Goal: Task Accomplishment & Management: Manage account settings

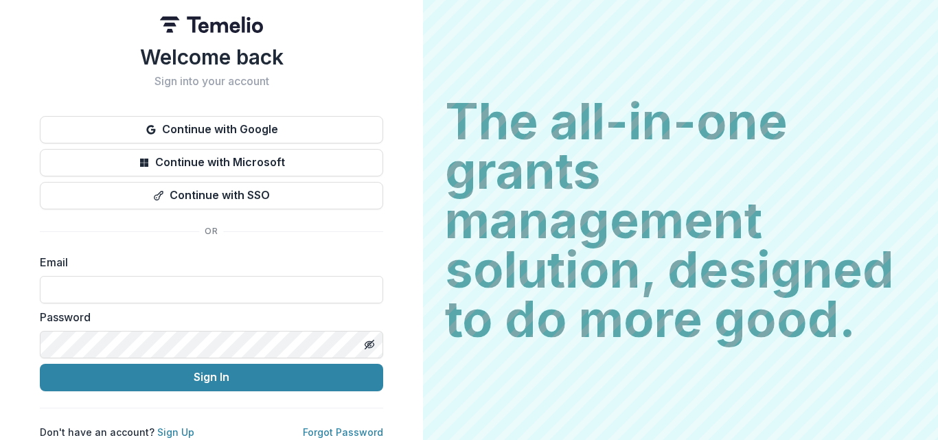
click at [114, 259] on label "Email" at bounding box center [207, 262] width 335 height 16
click at [73, 284] on input at bounding box center [211, 289] width 343 height 27
type input "**********"
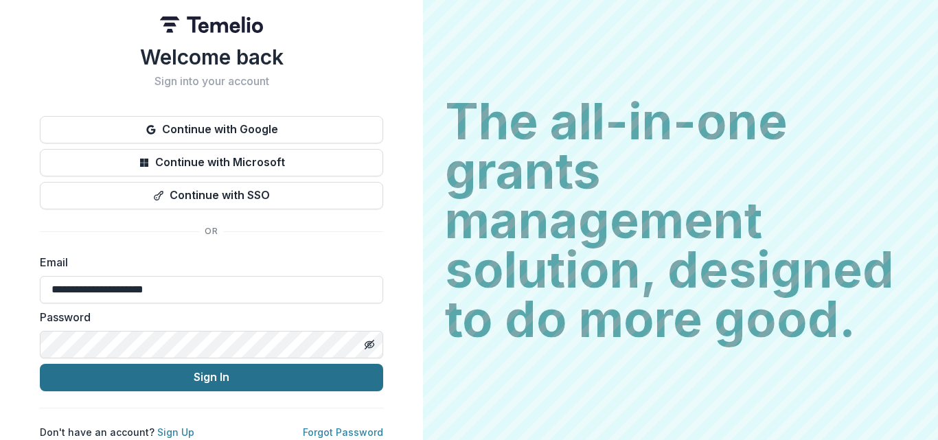
click at [213, 375] on button "Sign In" at bounding box center [211, 377] width 343 height 27
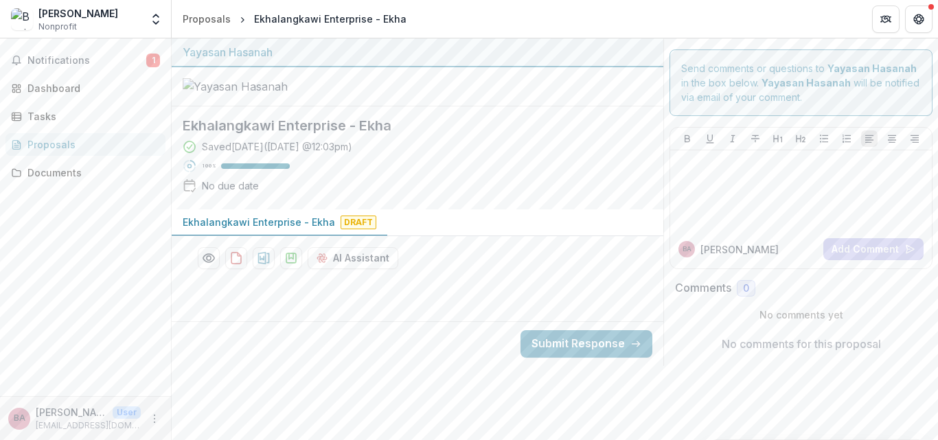
click at [285, 229] on p "Ekhalangkawi Enterprise - Ekha" at bounding box center [259, 222] width 152 height 14
click at [257, 134] on h2 "Ekhalangkawi Enterprise - Ekha" at bounding box center [407, 125] width 448 height 16
click at [240, 154] on div "Saved 6 days ago ( August 6, 2025 @ 12:03pm )" at bounding box center [277, 146] width 150 height 14
click at [220, 173] on div "100 %" at bounding box center [236, 166] width 107 height 14
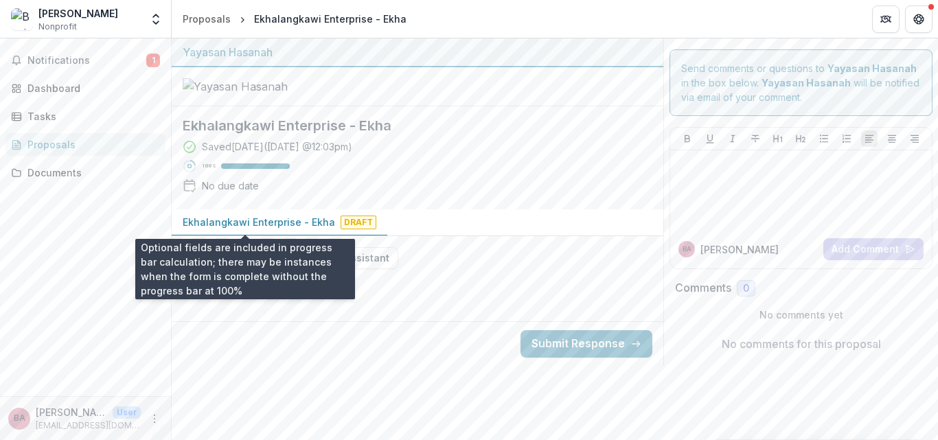
click at [207, 171] on p "100 %" at bounding box center [209, 166] width 14 height 10
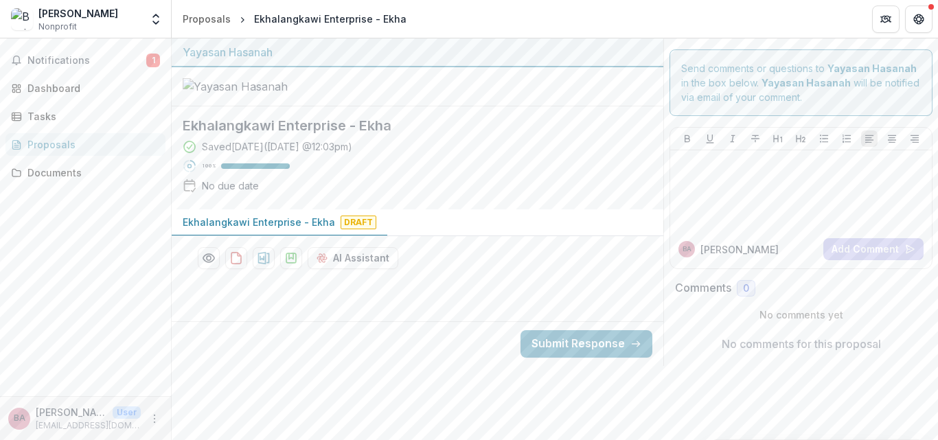
click at [472, 198] on div "Saved 6 days ago ( August 6, 2025 @ 12:03pm ) 100 % No due date" at bounding box center [407, 168] width 448 height 59
click at [921, 30] on button "Get Help" at bounding box center [918, 18] width 27 height 27
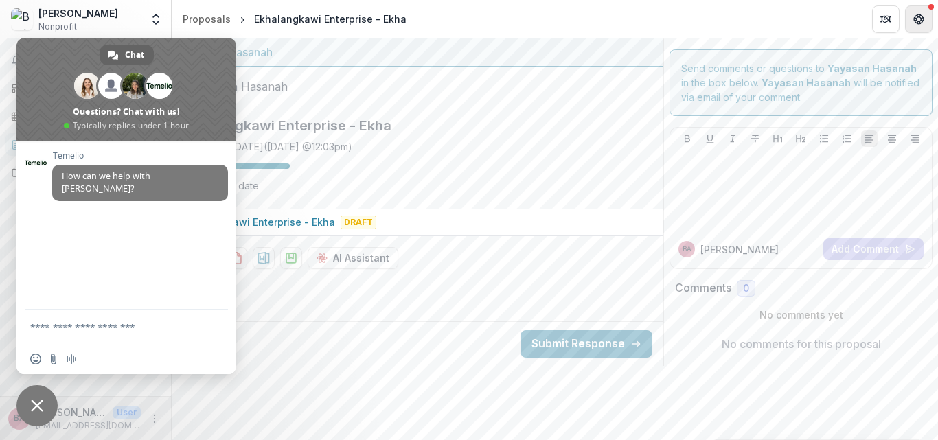
click at [921, 30] on button "Get Help" at bounding box center [918, 18] width 27 height 27
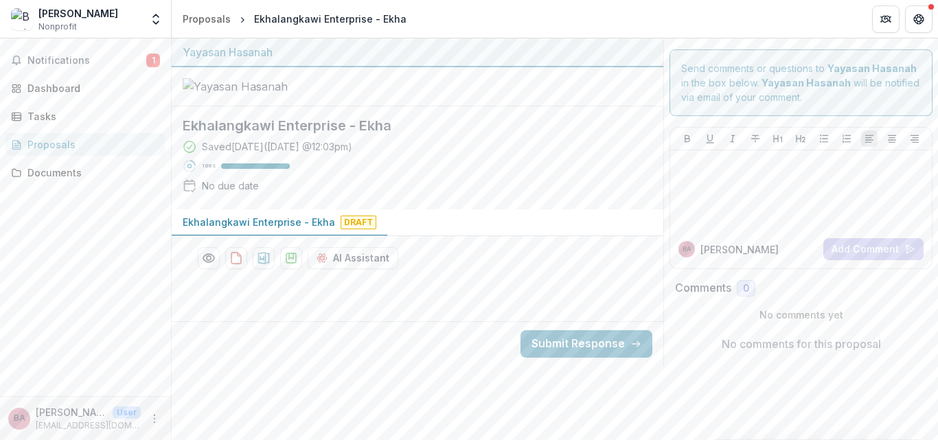
click at [540, 198] on div "Ekhalangkawi Enterprise - Ekha Saved 6 days ago ( August 6, 2025 @ 12:03pm ) 10…" at bounding box center [407, 157] width 448 height 81
click at [228, 269] on button "download-proposal" at bounding box center [236, 258] width 22 height 22
click at [340, 229] on span "Draft" at bounding box center [358, 223] width 36 height 14
click at [233, 229] on p "Ekhalangkawi Enterprise - Ekha" at bounding box center [259, 222] width 152 height 14
click at [39, 115] on div "Tasks" at bounding box center [90, 116] width 127 height 14
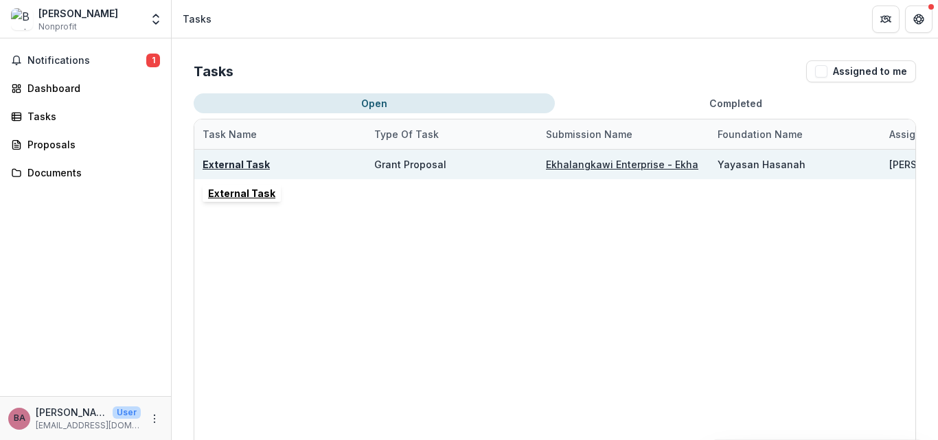
click at [244, 160] on u "External Task" at bounding box center [235, 165] width 67 height 12
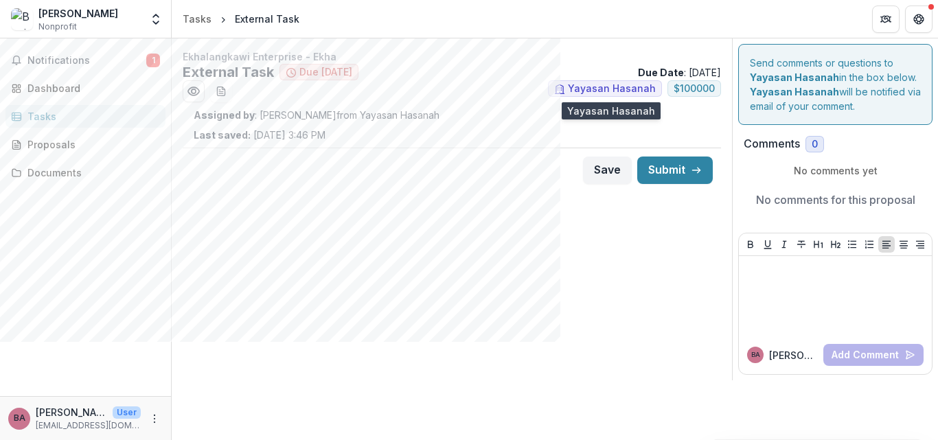
click at [611, 89] on span "Yayasan Hasanah" at bounding box center [612, 89] width 88 height 12
click at [565, 89] on icon at bounding box center [559, 89] width 11 height 11
click at [109, 57] on span "Notifications" at bounding box center [86, 61] width 119 height 12
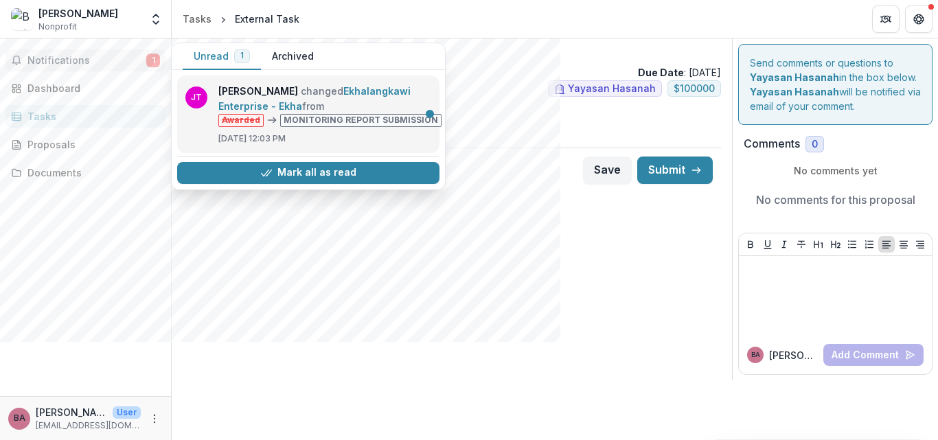
click at [339, 112] on link "Ekhalangkawi Enterprise - Ekha" at bounding box center [314, 98] width 192 height 27
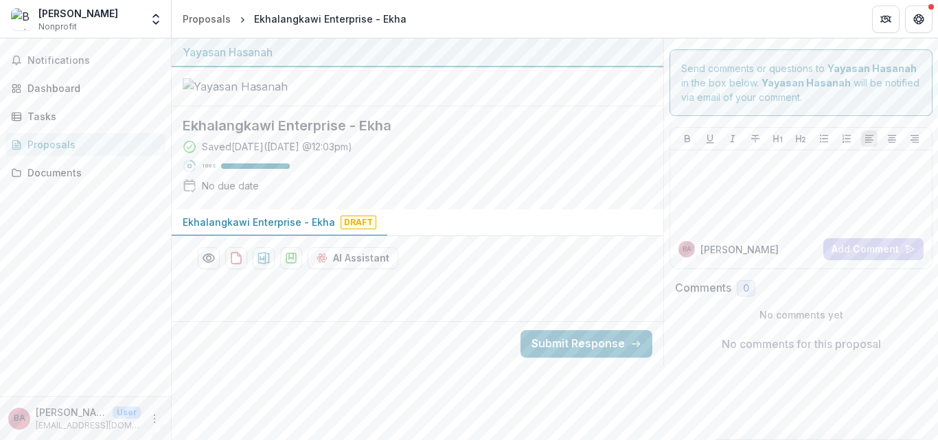
click at [255, 229] on p "Ekhalangkawi Enterprise - Ekha" at bounding box center [259, 222] width 152 height 14
click at [244, 229] on p "Ekhalangkawi Enterprise - Ekha" at bounding box center [259, 222] width 152 height 14
click at [201, 269] on button "Preview ddc3adc0-712c-4bfe-9749-3c72aa73e287-0.pdf" at bounding box center [209, 258] width 22 height 22
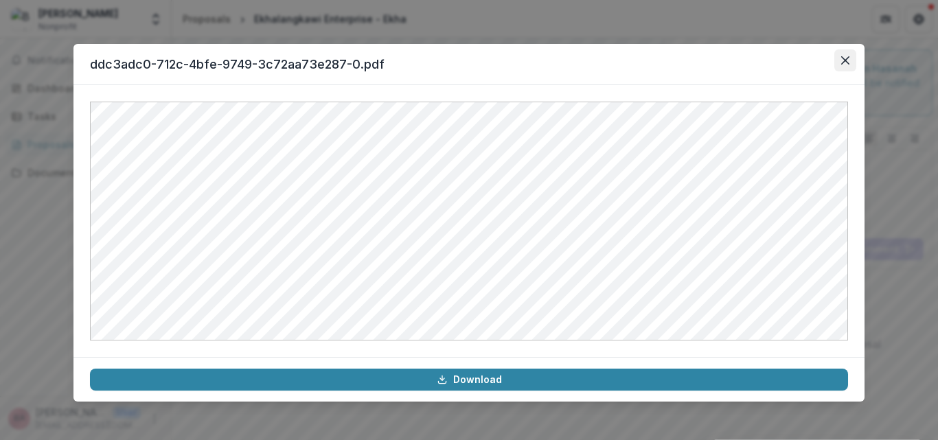
click at [852, 62] on button "Close" at bounding box center [845, 60] width 22 height 22
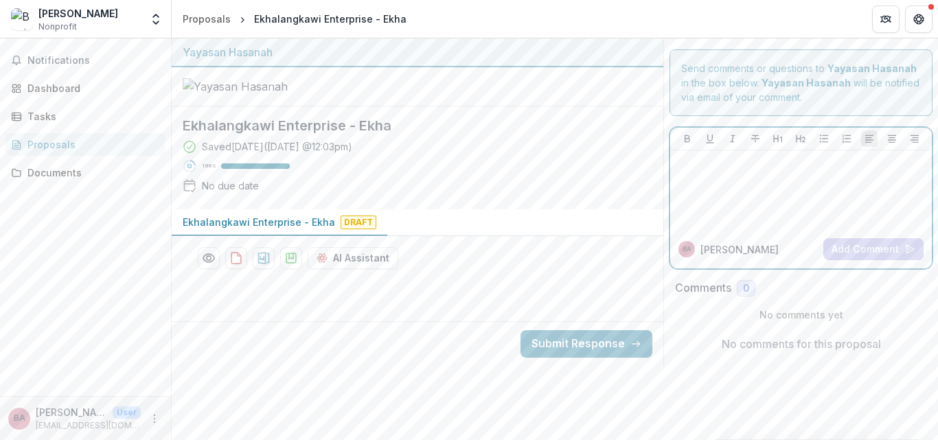
drag, startPoint x: 742, startPoint y: 179, endPoint x: 730, endPoint y: 174, distance: 12.6
click at [737, 178] on div at bounding box center [800, 190] width 251 height 69
click at [190, 173] on icon at bounding box center [190, 166] width 14 height 14
click at [408, 198] on div "Saved 6 days ago ( August 6, 2025 @ 12:03pm ) 100 % No due date" at bounding box center [407, 168] width 448 height 59
click at [563, 358] on button "Submit Response" at bounding box center [586, 343] width 132 height 27
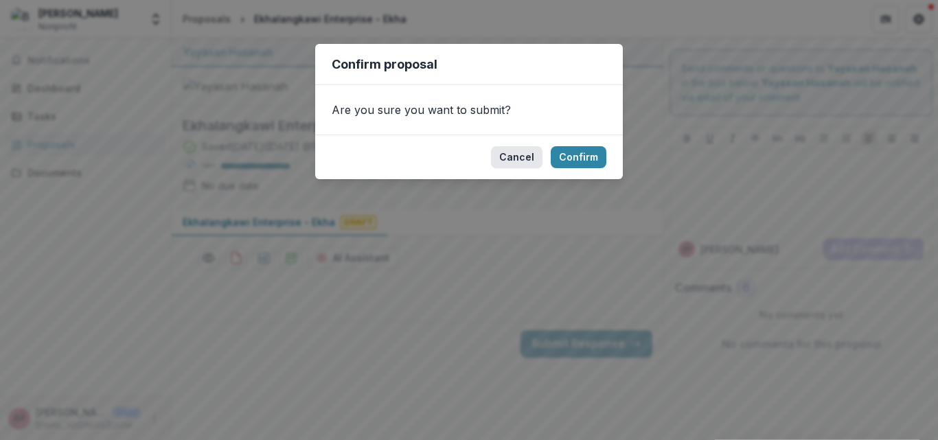
click at [520, 160] on button "Cancel" at bounding box center [516, 157] width 51 height 22
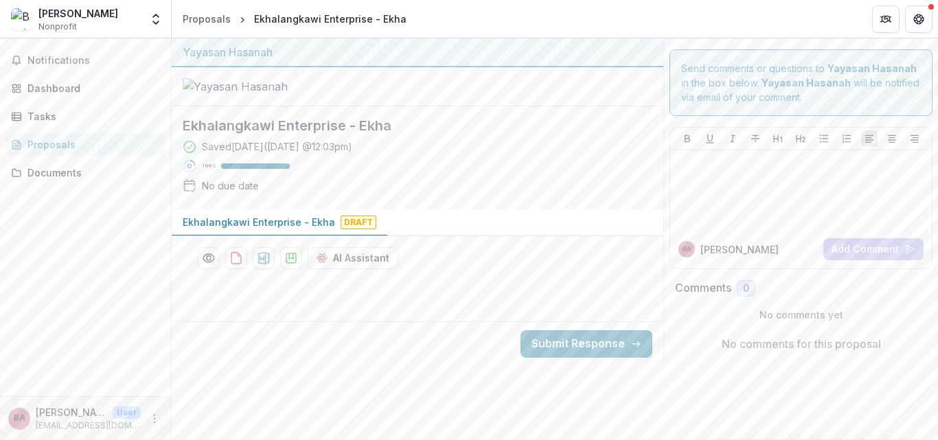
click at [264, 236] on button "Ekhalangkawi Enterprise - Ekha Draft" at bounding box center [280, 222] width 216 height 27
click at [42, 117] on div "Tasks" at bounding box center [90, 116] width 127 height 14
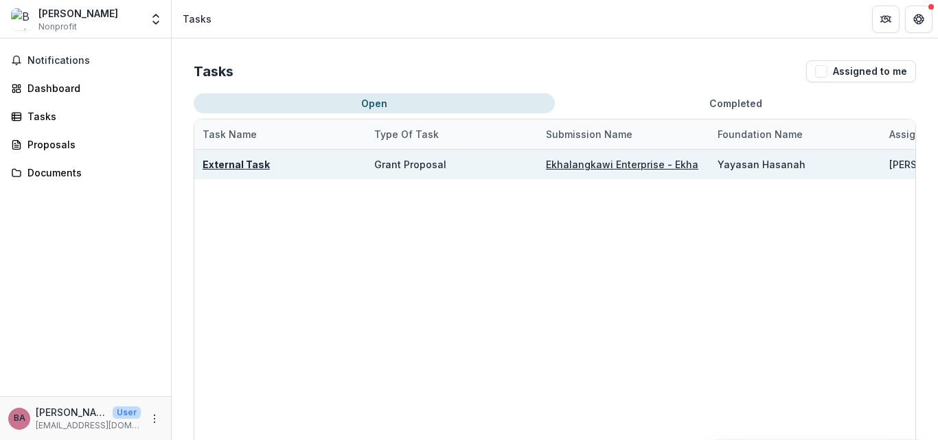
click at [230, 167] on u "External Task" at bounding box center [235, 165] width 67 height 12
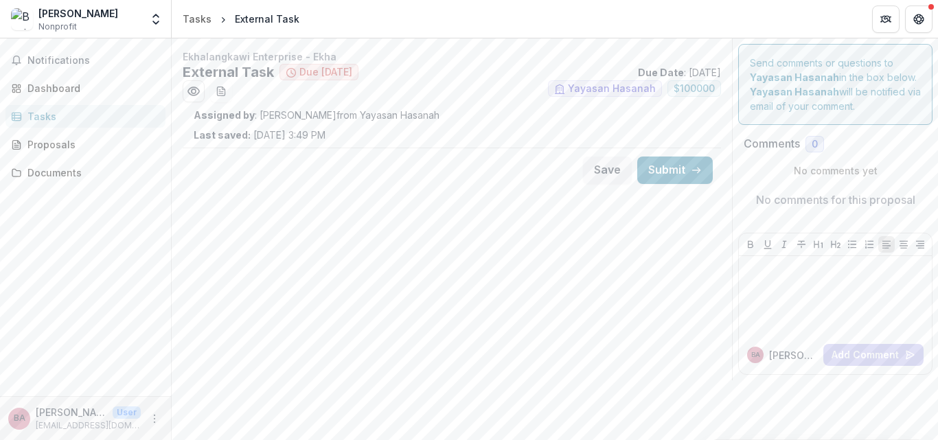
click at [255, 113] on p "Assigned by : Josselyn Tan from Yayasan Hasanah" at bounding box center [452, 115] width 516 height 14
click at [258, 69] on h2 "External Task" at bounding box center [228, 72] width 91 height 16
click at [579, 88] on span "Yayasan Hasanah" at bounding box center [612, 89] width 88 height 12
click at [677, 88] on span "$ 100000" at bounding box center [693, 89] width 41 height 12
click at [184, 86] on button "Preview ba927e5e-ef4f-4c5e-a67a-0aea33e8adbe.pdf" at bounding box center [194, 91] width 22 height 22
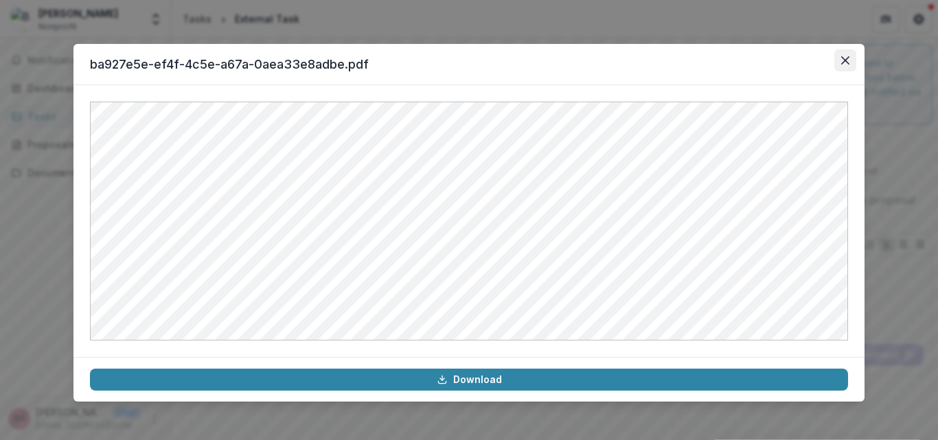
click at [835, 58] on button "Close" at bounding box center [845, 60] width 22 height 22
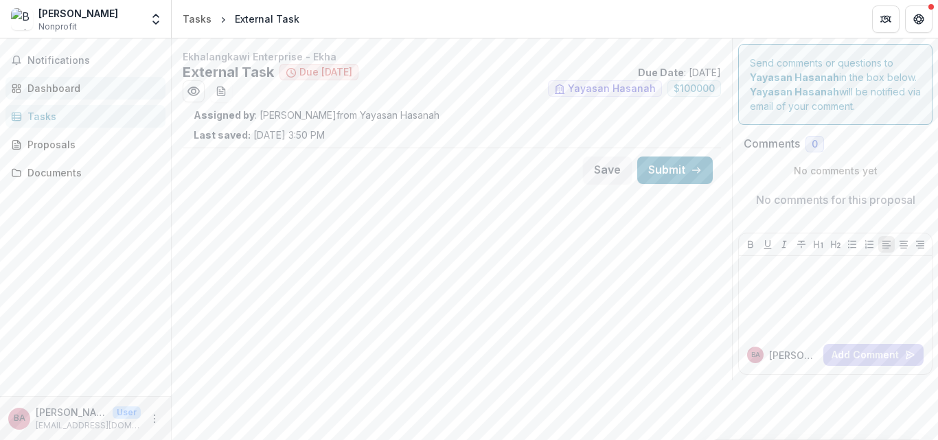
click at [51, 80] on link "Dashboard" at bounding box center [85, 88] width 160 height 23
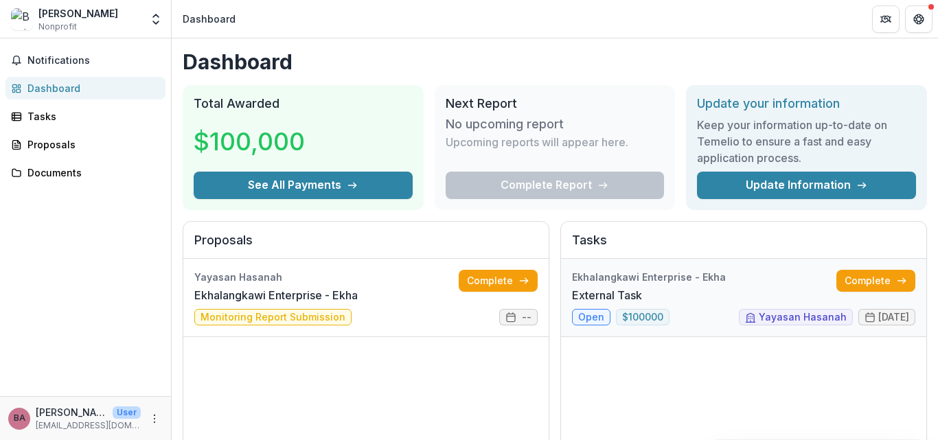
click at [583, 303] on link "External Task" at bounding box center [607, 295] width 70 height 16
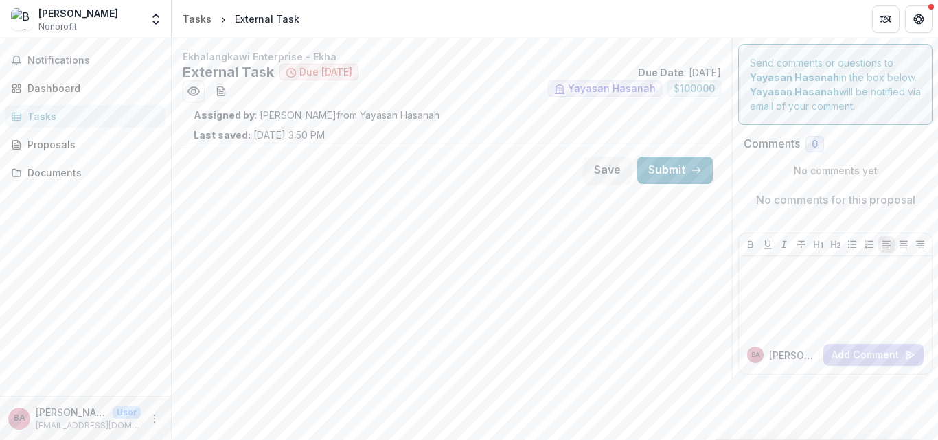
drag, startPoint x: 139, startPoint y: 5, endPoint x: 249, endPoint y: 197, distance: 221.1
click at [141, 14] on div "Benjamin Ang Kah Wah Nonprofit Nonprofits Ekhalangkawi Enterprise Ekhalangkawi …" at bounding box center [85, 18] width 160 height 27
click at [244, 73] on h2 "External Task" at bounding box center [228, 72] width 91 height 16
click at [66, 81] on div "Dashboard" at bounding box center [90, 88] width 127 height 14
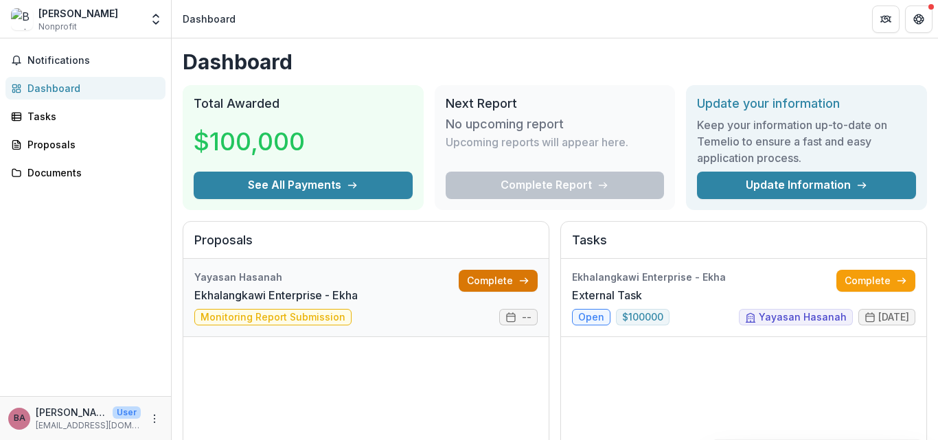
click at [495, 287] on link "Complete" at bounding box center [498, 281] width 79 height 22
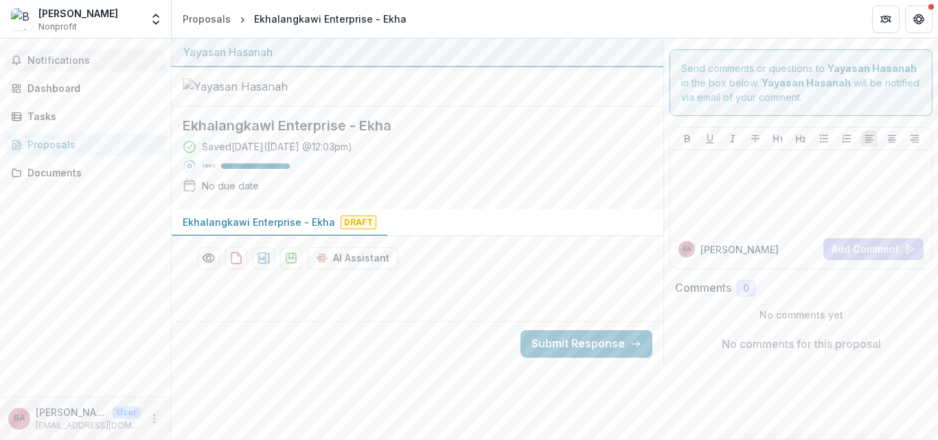
click at [59, 65] on span "Notifications" at bounding box center [93, 61] width 132 height 12
click at [40, 113] on div "Tasks" at bounding box center [90, 116] width 127 height 14
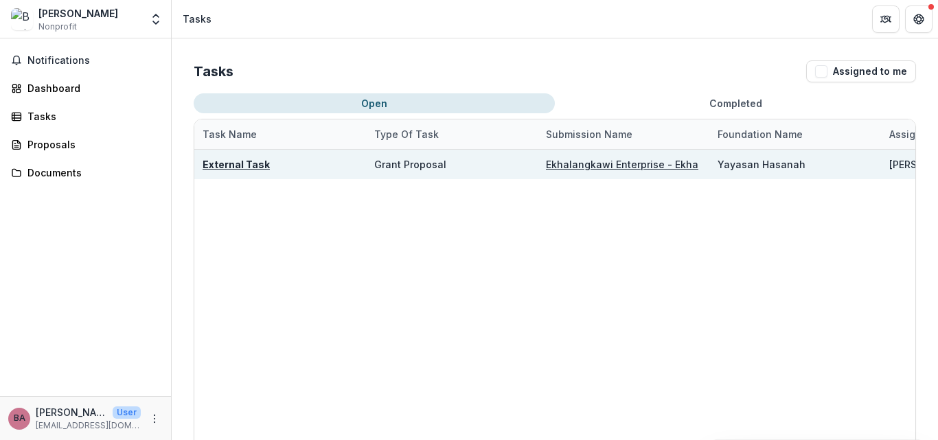
click at [223, 159] on u "External Task" at bounding box center [235, 165] width 67 height 12
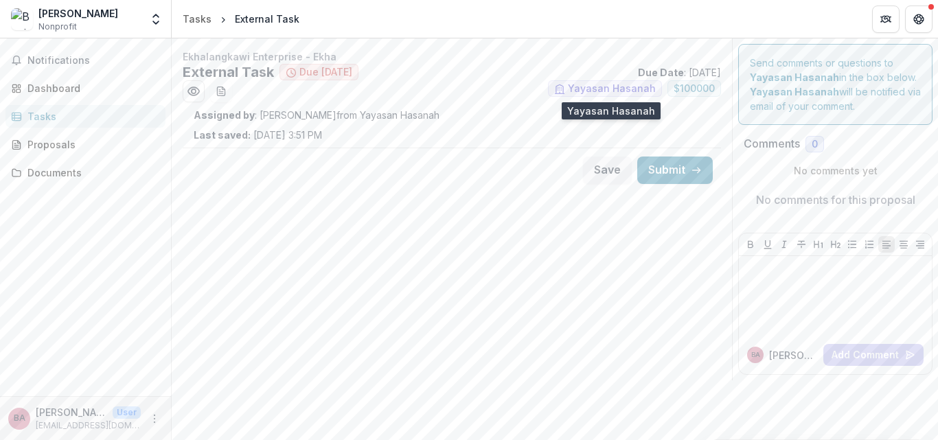
click at [625, 84] on span "Yayasan Hasanah" at bounding box center [612, 89] width 88 height 12
click at [206, 112] on strong "Assigned by" at bounding box center [224, 115] width 61 height 12
click at [218, 126] on div "Assigned by : Josselyn Tan from Yayasan Hasanah Last saved: Aug 12, 2025, 3:51 …" at bounding box center [452, 125] width 516 height 34
click at [144, 26] on div "Benjamin Ang Kah Wah Nonprofit Nonprofits Ekhalangkawi Enterprise Ekhalangkawi …" at bounding box center [85, 18] width 160 height 27
click at [159, 26] on button "Open entity switcher" at bounding box center [155, 18] width 19 height 27
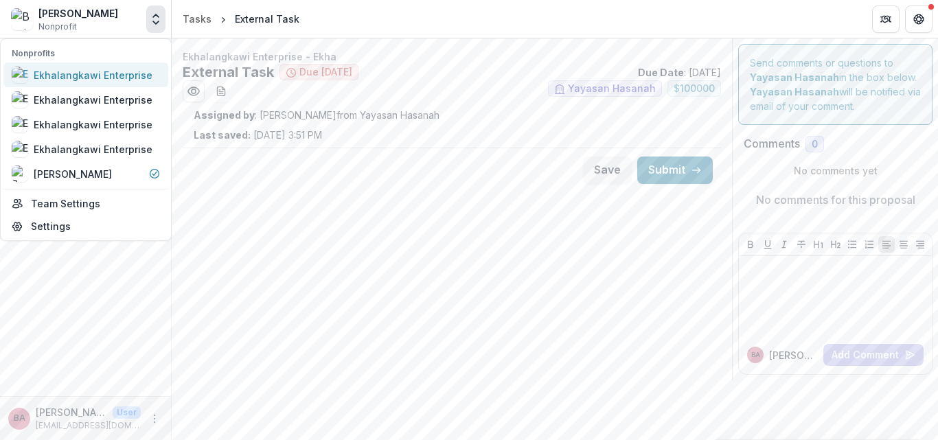
click at [91, 80] on div "Ekhalangkawi Enterprise" at bounding box center [93, 75] width 119 height 14
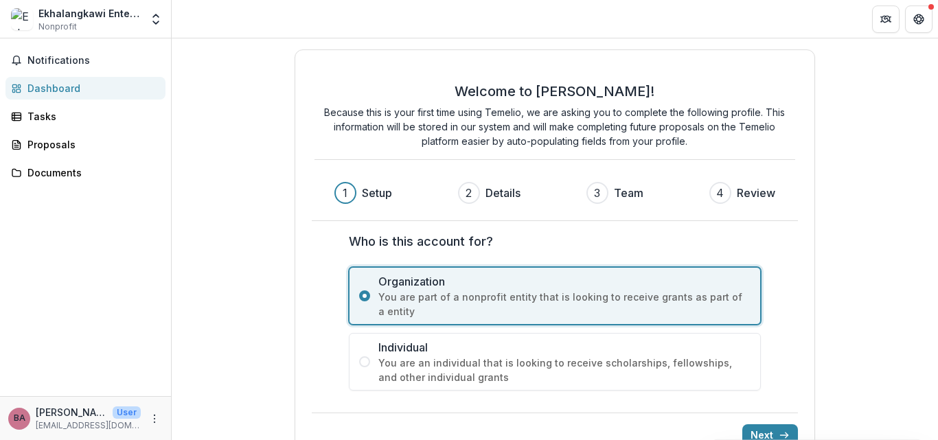
drag, startPoint x: 929, startPoint y: 60, endPoint x: 902, endPoint y: 140, distance: 84.2
click at [927, 117] on div "Welcome to Temelio! Because this is your first time using Temelio, we are askin…" at bounding box center [555, 256] width 766 height 436
click at [40, 119] on div "Tasks" at bounding box center [90, 116] width 127 height 14
click at [146, 19] on button "Open entity switcher" at bounding box center [155, 18] width 19 height 27
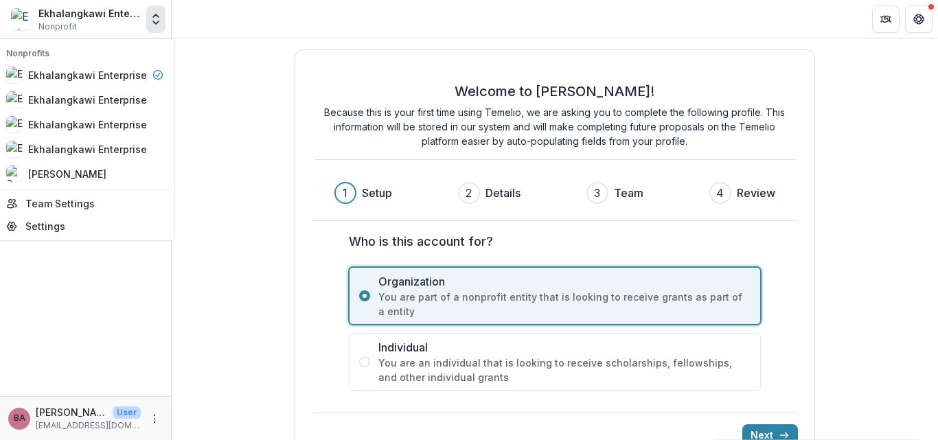
click at [283, 119] on div "Welcome to Temelio! Because this is your first time using Temelio, we are askin…" at bounding box center [555, 256] width 766 height 436
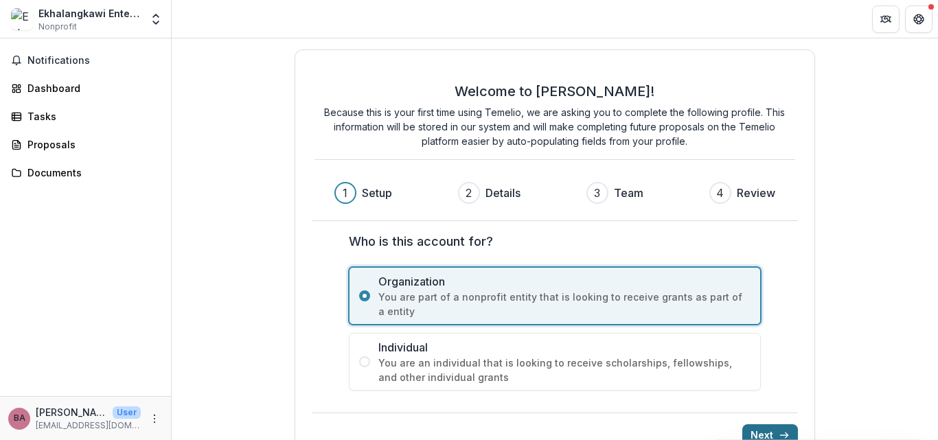
click at [763, 434] on button "Next" at bounding box center [770, 435] width 56 height 22
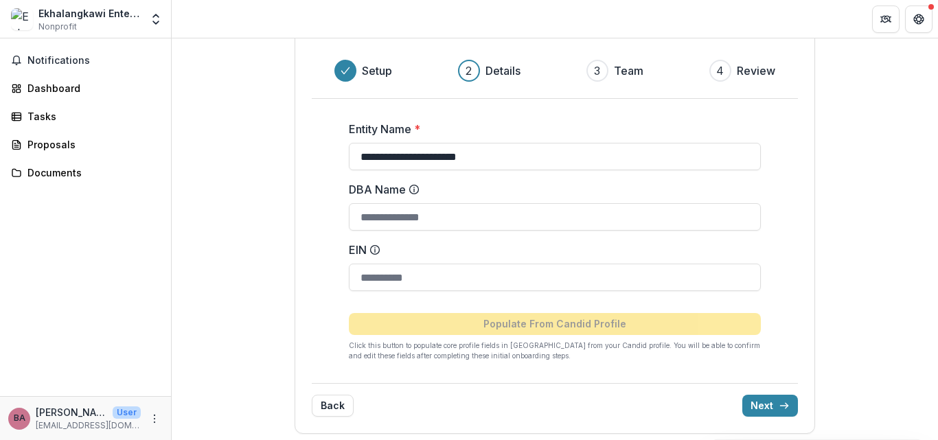
scroll to position [127, 0]
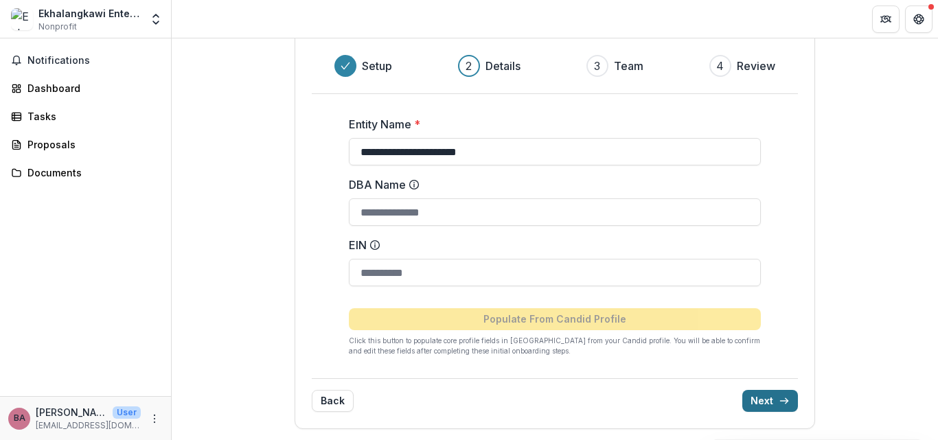
click at [758, 393] on button "Next" at bounding box center [770, 401] width 56 height 22
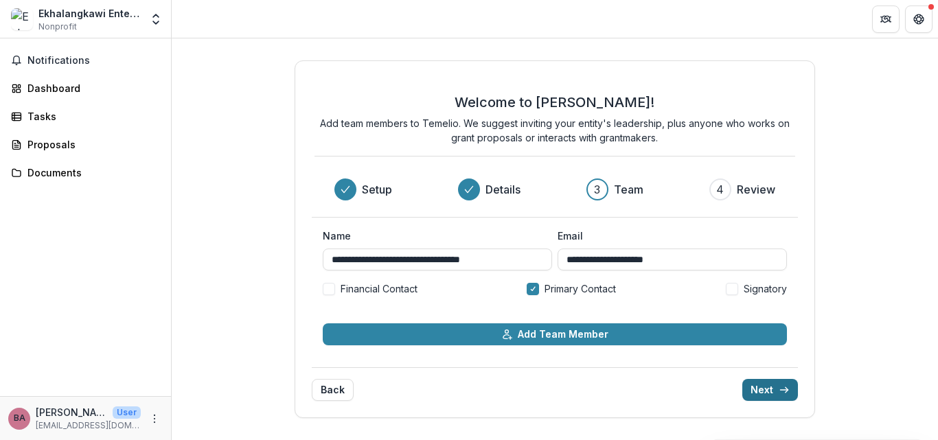
scroll to position [0, 0]
click at [774, 382] on button "Next" at bounding box center [770, 390] width 56 height 22
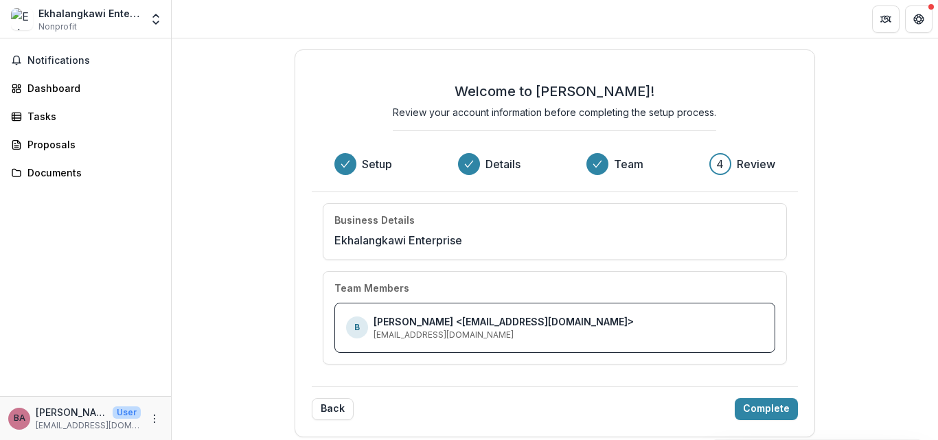
click at [773, 382] on div "Welcome to Temelio! Review your account information before completing the setup…" at bounding box center [554, 243] width 521 height 388
click at [766, 402] on button "Complete" at bounding box center [765, 409] width 63 height 22
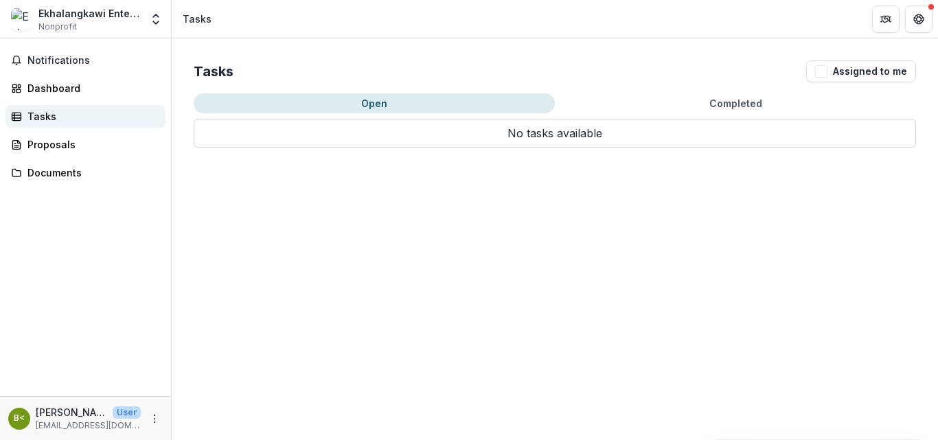
click at [45, 111] on div "Tasks" at bounding box center [90, 116] width 127 height 14
click at [45, 82] on div "Dashboard" at bounding box center [90, 88] width 127 height 14
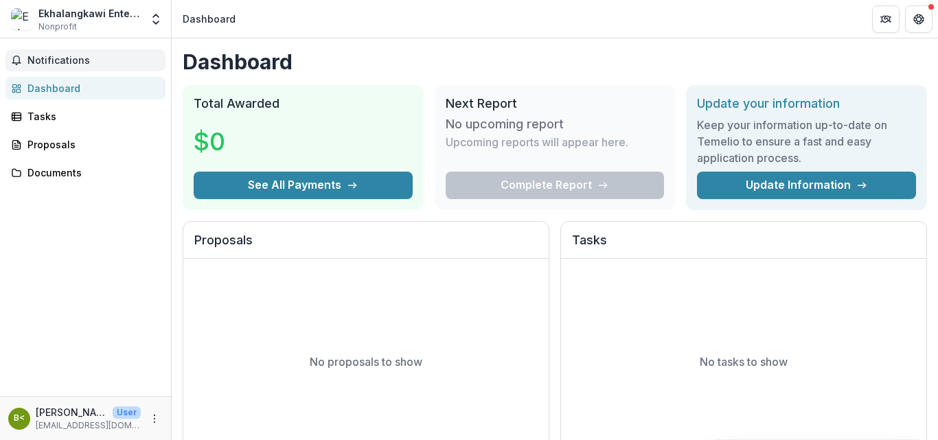
click at [64, 61] on span "Notifications" at bounding box center [93, 61] width 132 height 12
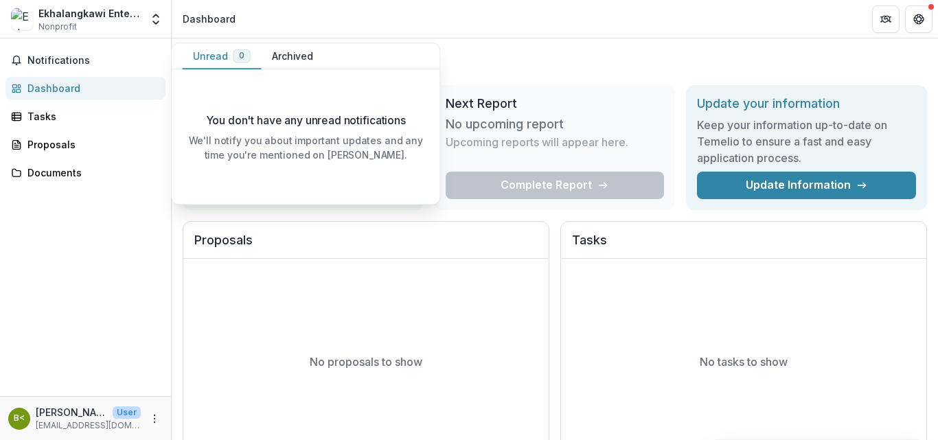
click at [116, 14] on div "Ekhalangkawi Enterprise" at bounding box center [89, 13] width 102 height 14
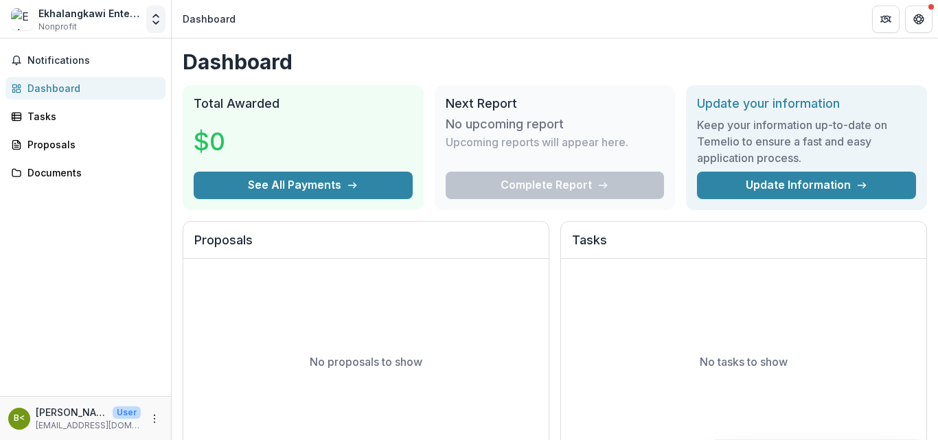
drag, startPoint x: 159, startPoint y: 3, endPoint x: 152, endPoint y: 7, distance: 8.6
click at [156, 3] on div "Ekhalangkawi Enterprise Nonprofit Nonprofits Ekhalangkawi Enterprise Ekhalangka…" at bounding box center [86, 19] width 172 height 38
click at [145, 14] on div "Ekhalangkawi Enterprise Nonprofit Nonprofits Ekhalangkawi Enterprise Ekhalangka…" at bounding box center [85, 18] width 160 height 27
drag, startPoint x: 157, startPoint y: 18, endPoint x: 140, endPoint y: 23, distance: 18.0
click at [156, 18] on icon "Open entity switcher" at bounding box center [156, 19] width 14 height 14
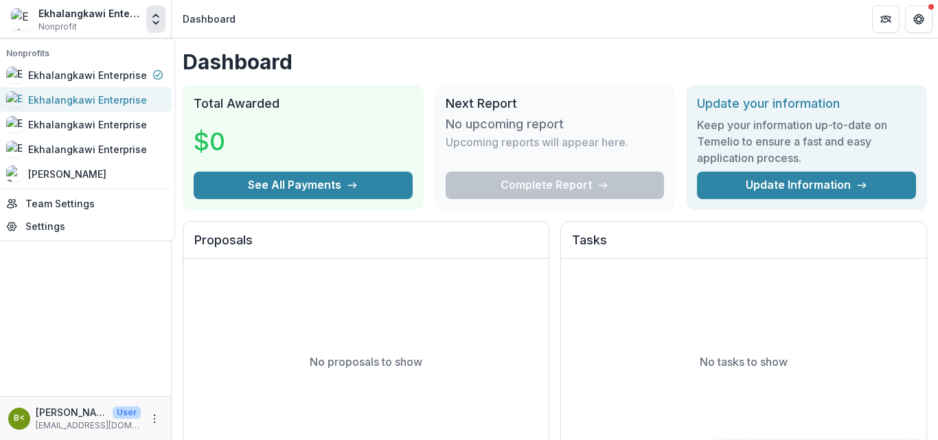
click at [82, 105] on div "Ekhalangkawi Enterprise" at bounding box center [87, 100] width 119 height 14
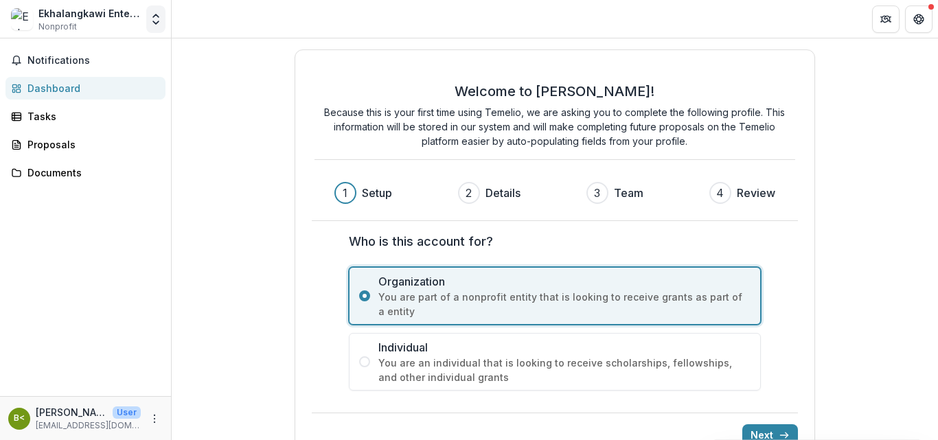
click at [155, 20] on icon "Open entity switcher" at bounding box center [156, 19] width 14 height 14
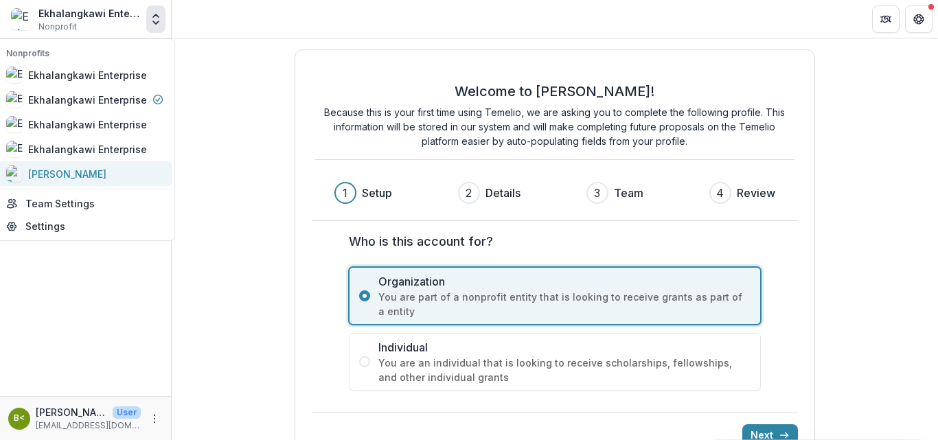
click at [65, 165] on div "Benjamin Ang Kah Wah" at bounding box center [56, 173] width 100 height 16
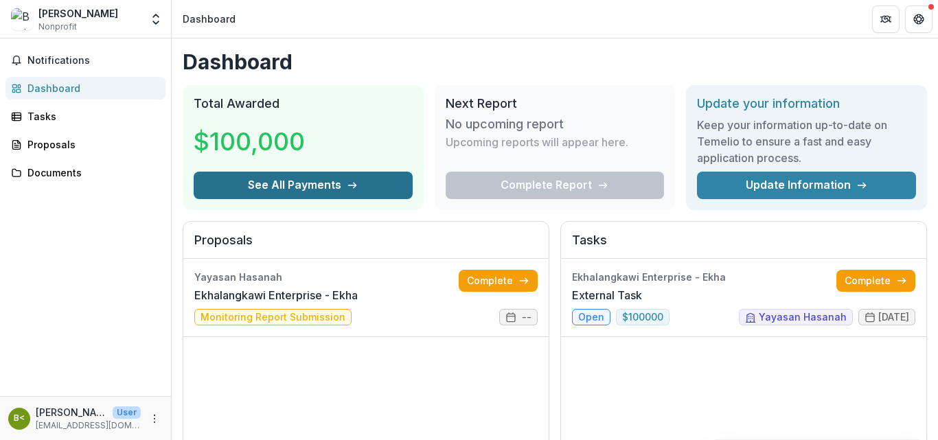
click at [298, 193] on button "See All Payments" at bounding box center [303, 185] width 219 height 27
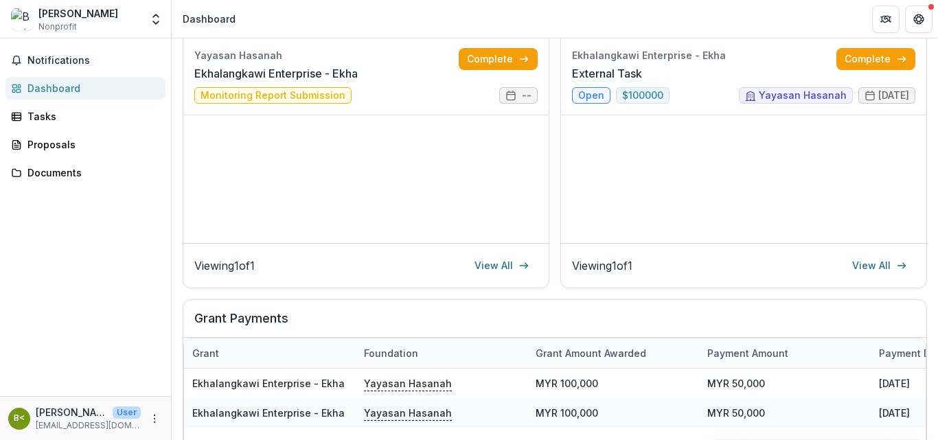
scroll to position [434, 0]
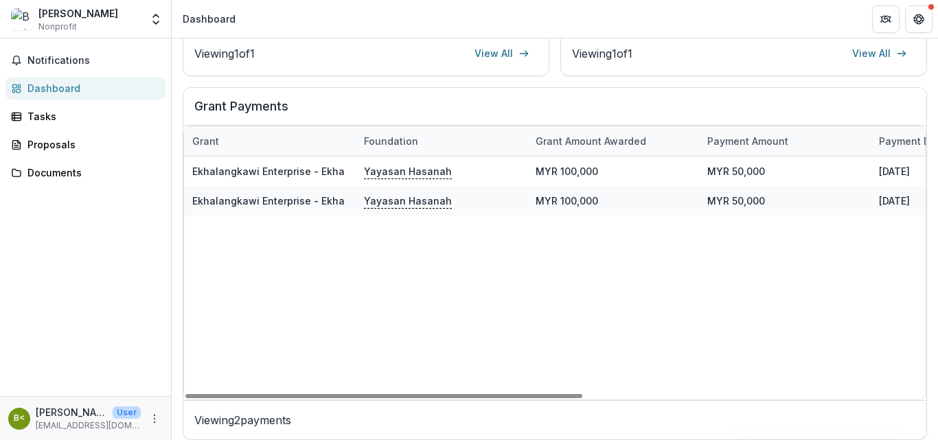
drag, startPoint x: 930, startPoint y: 329, endPoint x: 929, endPoint y: 310, distance: 18.6
click at [934, 279] on div "Dashboard Total Awarded $100,000 See All Payments Next Report No upcoming repor…" at bounding box center [555, 239] width 766 height 402
drag, startPoint x: 928, startPoint y: 355, endPoint x: 899, endPoint y: 375, distance: 35.0
click at [933, 298] on div "Dashboard Total Awarded $100,000 See All Payments Next Report No upcoming repor…" at bounding box center [555, 239] width 766 height 402
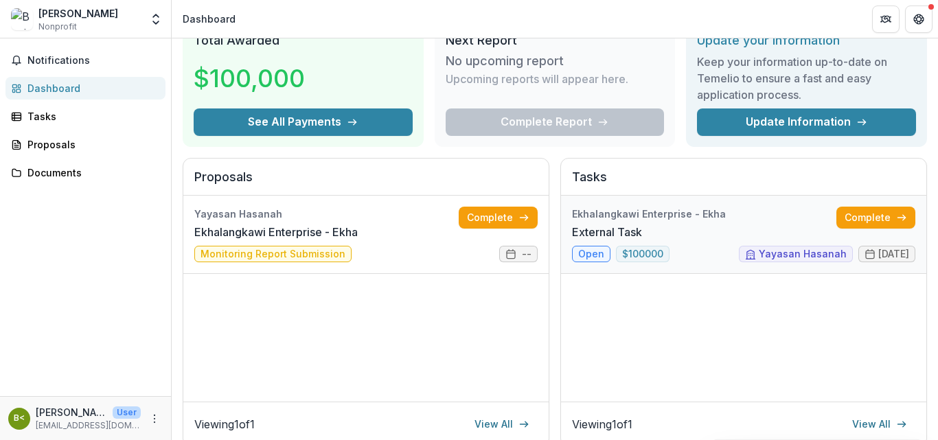
scroll to position [60, 0]
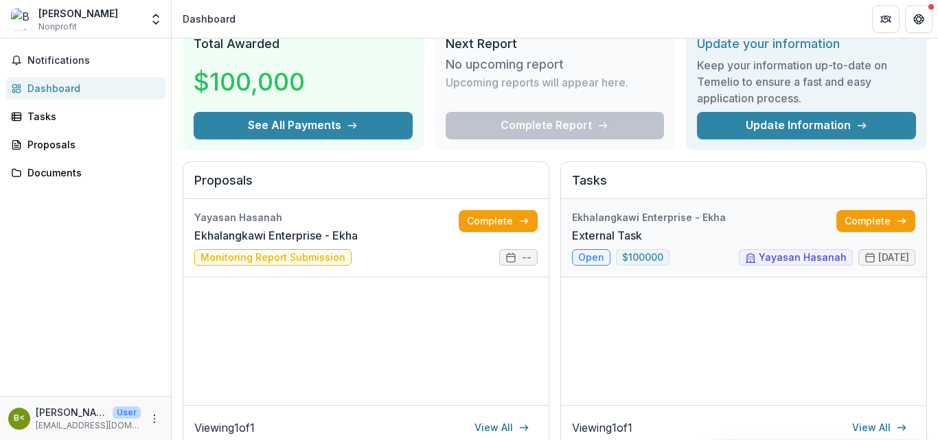
click at [579, 244] on link "External Task" at bounding box center [607, 235] width 70 height 16
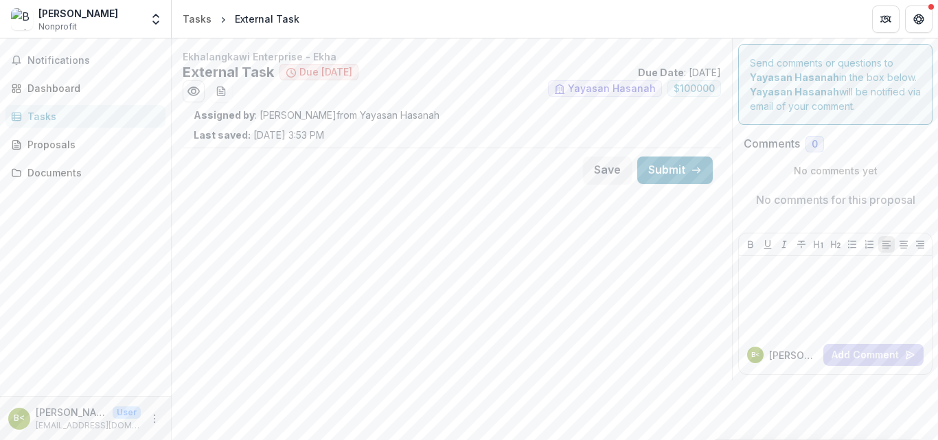
drag, startPoint x: 459, startPoint y: 179, endPoint x: 485, endPoint y: 314, distance: 137.7
click at [442, 301] on div "Ekhalangkawi Enterprise - Ekha External Task Due in 48 days Due Date : 09/30/20…" at bounding box center [452, 209] width 560 height 342
drag, startPoint x: 596, startPoint y: 240, endPoint x: 534, endPoint y: 281, distance: 74.8
click at [541, 277] on div "Ekhalangkawi Enterprise - Ekha External Task Due in 48 days Due Date : 09/30/20…" at bounding box center [452, 209] width 560 height 342
drag, startPoint x: 445, startPoint y: 211, endPoint x: 521, endPoint y: 211, distance: 76.2
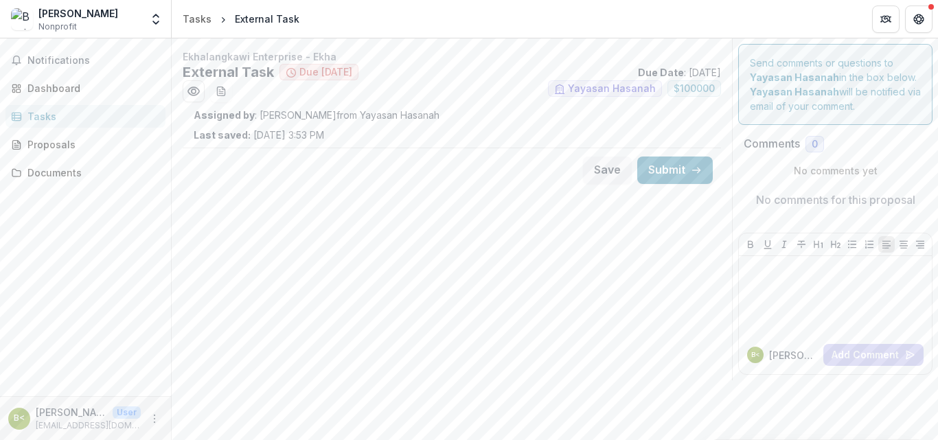
click at [522, 235] on div "Ekhalangkawi Enterprise - Ekha External Task Due in 48 days Due Date : 09/30/20…" at bounding box center [452, 209] width 560 height 342
drag, startPoint x: 401, startPoint y: 220, endPoint x: 245, endPoint y: 134, distance: 178.2
click at [399, 215] on div "Ekhalangkawi Enterprise - Ekha External Task Due in 48 days Due Date : 09/30/20…" at bounding box center [452, 209] width 560 height 342
click at [697, 80] on span "$ 100000" at bounding box center [694, 88] width 54 height 16
click at [602, 82] on span "Yayasan Hasanah" at bounding box center [605, 88] width 114 height 16
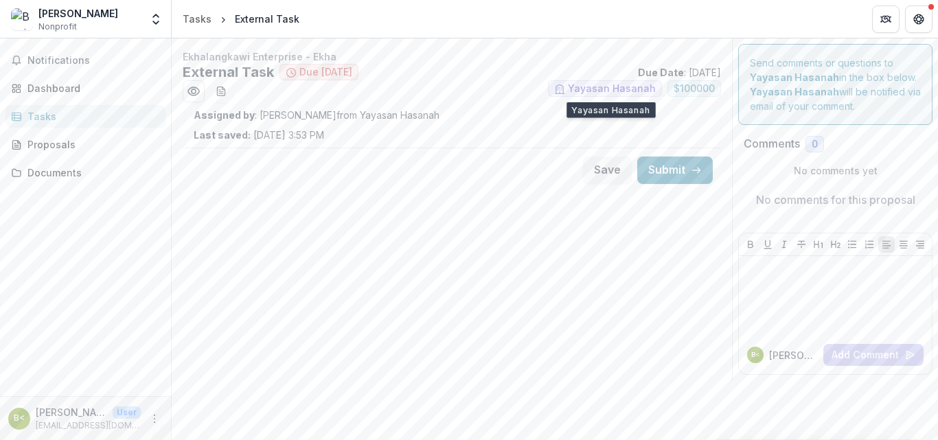
click at [599, 87] on span "Yayasan Hasanah" at bounding box center [612, 89] width 88 height 12
drag, startPoint x: 594, startPoint y: 87, endPoint x: 489, endPoint y: 249, distance: 193.4
click at [563, 113] on div "Ekhalangkawi Enterprise - Ekha External Task Due in 48 days Due Date : 09/30/20…" at bounding box center [452, 120] width 560 height 143
click at [494, 319] on div "Ekhalangkawi Enterprise - Ekha External Task Due in 48 days Due Date : 09/30/20…" at bounding box center [452, 209] width 560 height 342
drag, startPoint x: 515, startPoint y: 324, endPoint x: 561, endPoint y: 321, distance: 46.8
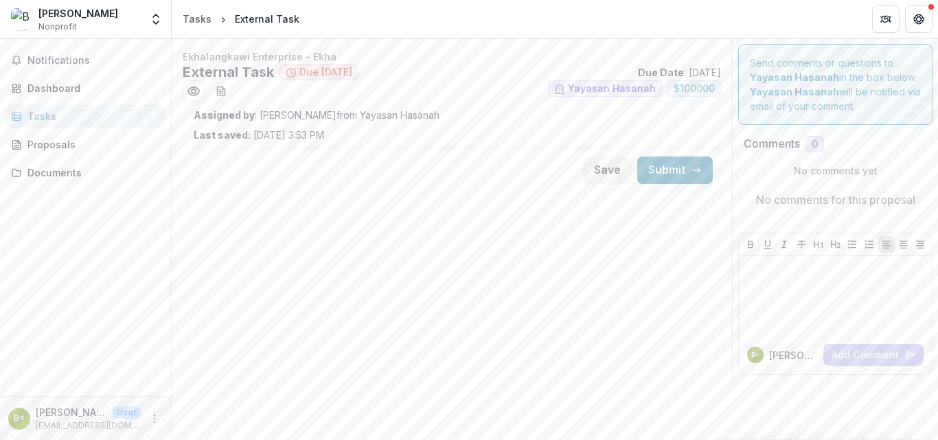
click at [525, 324] on div "Ekhalangkawi Enterprise - Ekha External Task Due in 48 days Due Date : 09/30/20…" at bounding box center [452, 209] width 560 height 342
drag, startPoint x: 560, startPoint y: 302, endPoint x: 202, endPoint y: 205, distance: 370.5
click at [209, 209] on div "Ekhalangkawi Enterprise - Ekha External Task Due in 48 days Due Date : 09/30/20…" at bounding box center [452, 209] width 560 height 342
click at [56, 176] on div "Documents" at bounding box center [90, 172] width 127 height 14
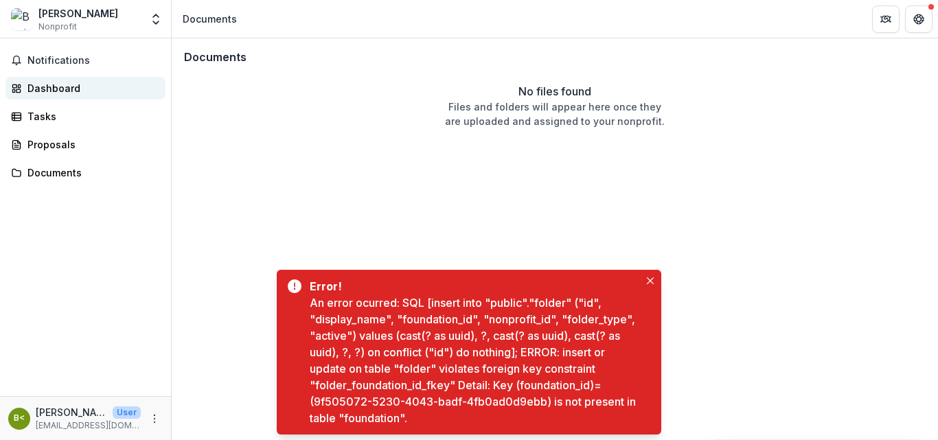
click at [47, 83] on div "Dashboard" at bounding box center [90, 88] width 127 height 14
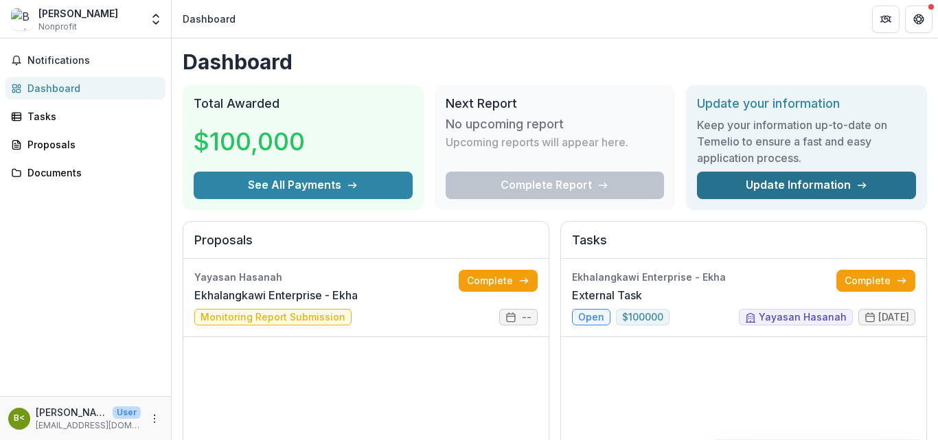
click at [765, 180] on link "Update Information" at bounding box center [806, 185] width 219 height 27
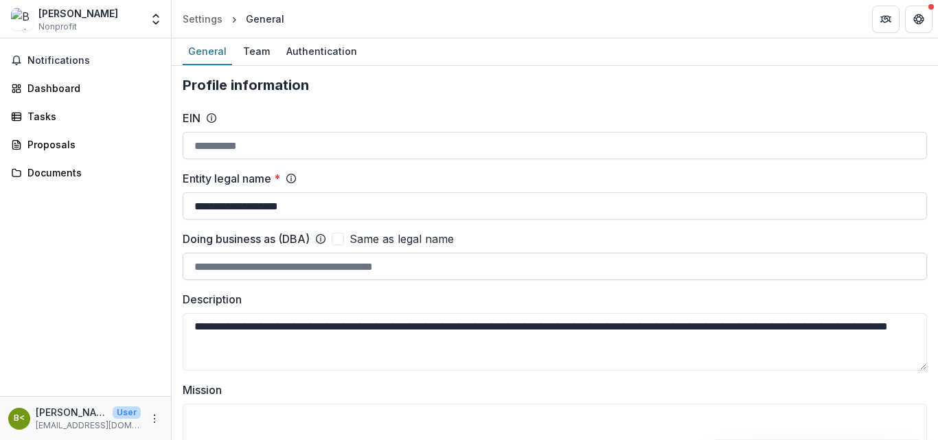
click at [329, 264] on input "Doing business as (DBA)" at bounding box center [555, 266] width 744 height 27
click at [32, 109] on div "Tasks" at bounding box center [90, 116] width 127 height 14
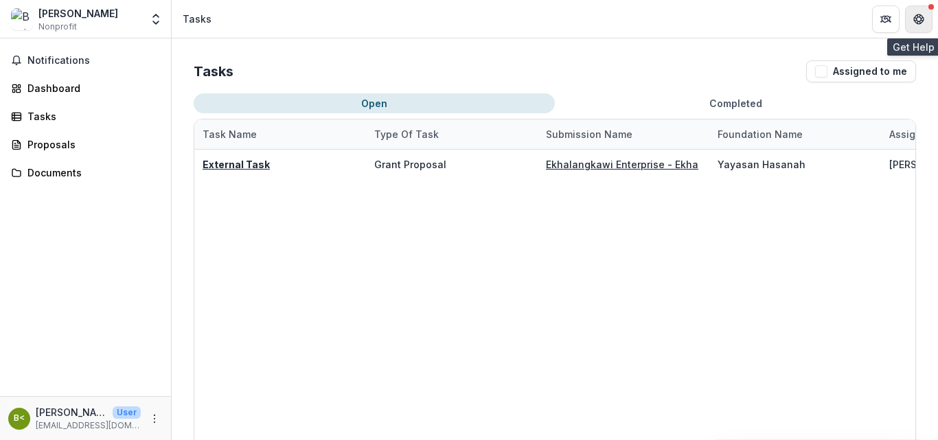
click at [909, 21] on button "Get Help" at bounding box center [918, 18] width 27 height 27
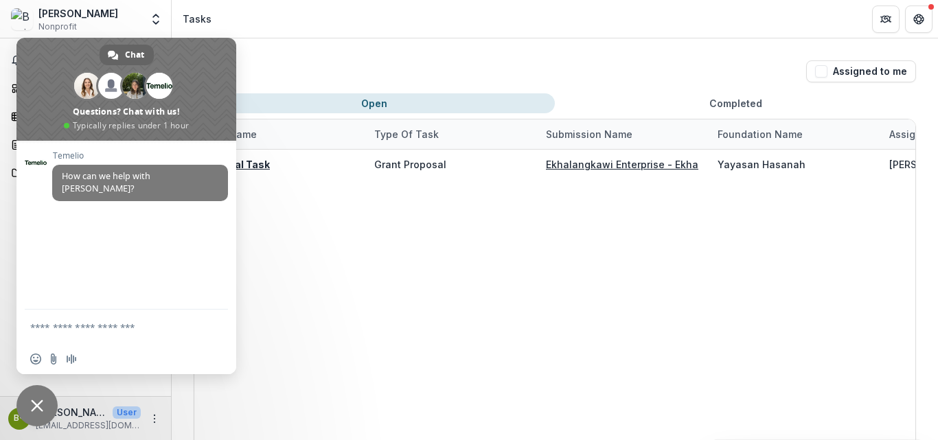
drag, startPoint x: 262, startPoint y: 209, endPoint x: 245, endPoint y: 204, distance: 17.8
click at [245, 204] on div "External Task Grant Proposal Ekhalangkawi Enterprise - Ekha Yayasan Hasanah Ben…" at bounding box center [709, 340] width 1030 height 380
click at [413, 252] on div "External Task Grant Proposal Ekhalangkawi Enterprise - Ekha Yayasan Hasanah Ben…" at bounding box center [709, 340] width 1030 height 380
click at [159, 19] on icon "Open entity switcher" at bounding box center [156, 19] width 14 height 14
click at [51, 411] on span "Close chat" at bounding box center [36, 405] width 41 height 41
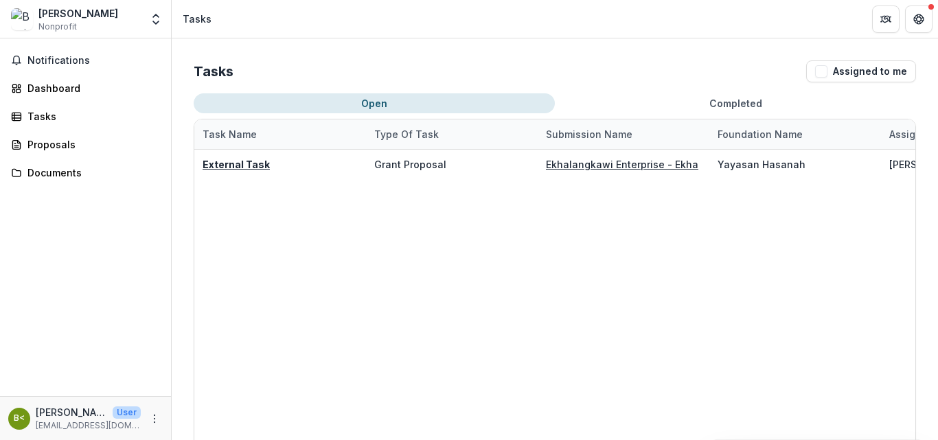
click at [21, 416] on div "B<" at bounding box center [19, 418] width 11 height 9
click at [163, 416] on div "B< Benjamin Ang <ekhalangkawi@gmail.com> User ekhalangkawi@gmail.com" at bounding box center [85, 418] width 171 height 44
click at [156, 416] on icon "More" at bounding box center [154, 418] width 11 height 11
click at [195, 386] on link "Settings" at bounding box center [245, 389] width 147 height 23
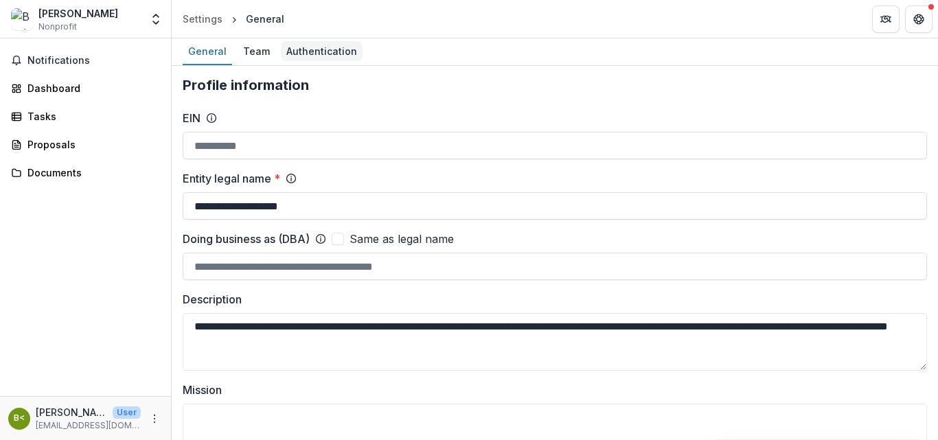
click at [308, 51] on div "Authentication" at bounding box center [322, 51] width 82 height 20
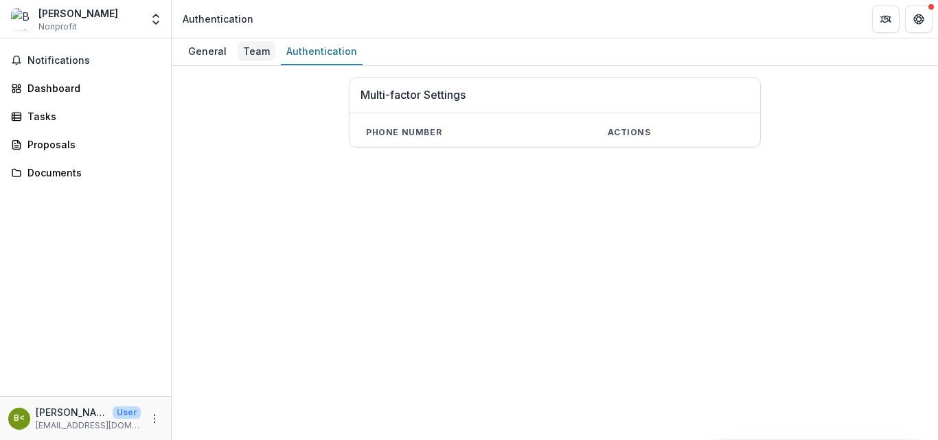
click at [266, 56] on div "Team" at bounding box center [256, 51] width 38 height 20
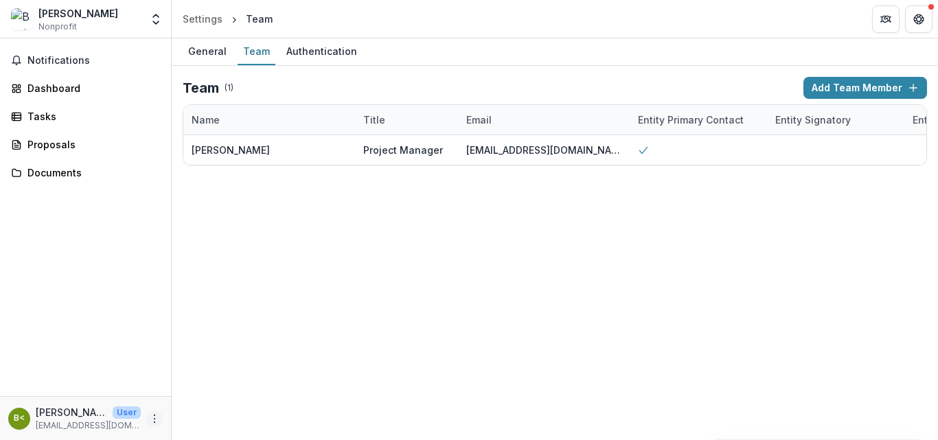
click at [155, 421] on icon "More" at bounding box center [154, 418] width 11 height 11
click at [211, 385] on link "Settings" at bounding box center [245, 389] width 147 height 23
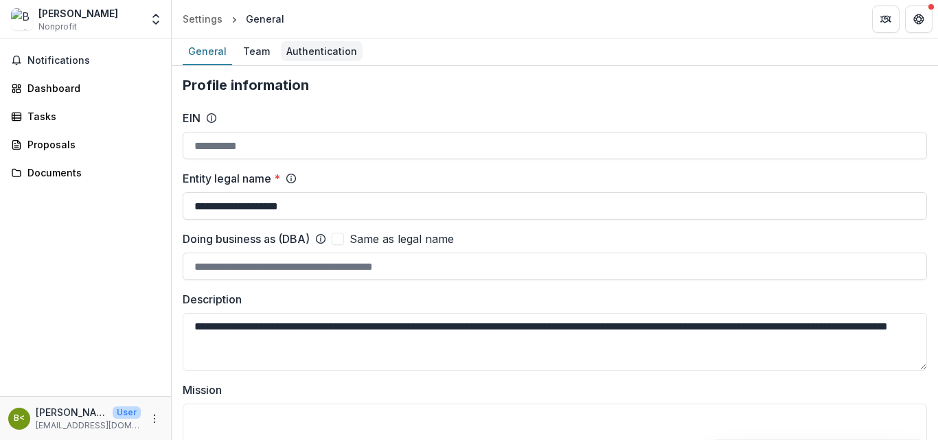
click at [290, 44] on div "Authentication" at bounding box center [322, 51] width 82 height 20
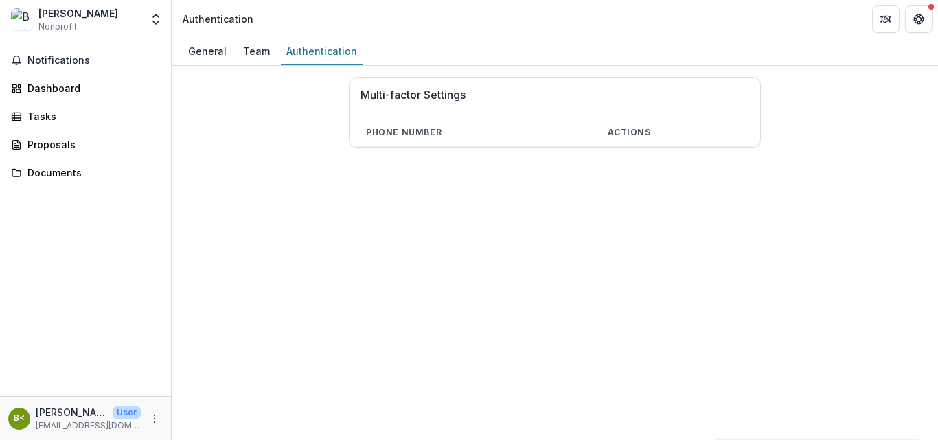
drag, startPoint x: 929, startPoint y: 93, endPoint x: 919, endPoint y: 169, distance: 76.8
click at [919, 169] on div "General Team Authentication Multi-factor Settings Phone number Actions" at bounding box center [555, 239] width 766 height 402
click at [247, 220] on div "General Team Authentication Multi-factor Settings Phone number Actions" at bounding box center [555, 239] width 766 height 402
click at [32, 23] on img at bounding box center [22, 19] width 22 height 22
click at [27, 21] on img at bounding box center [22, 19] width 22 height 22
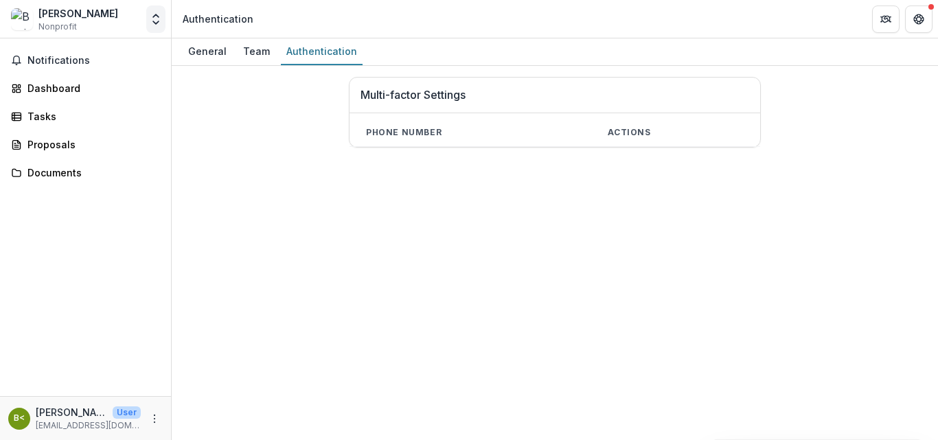
click at [159, 24] on icon "Open entity switcher" at bounding box center [156, 19] width 14 height 14
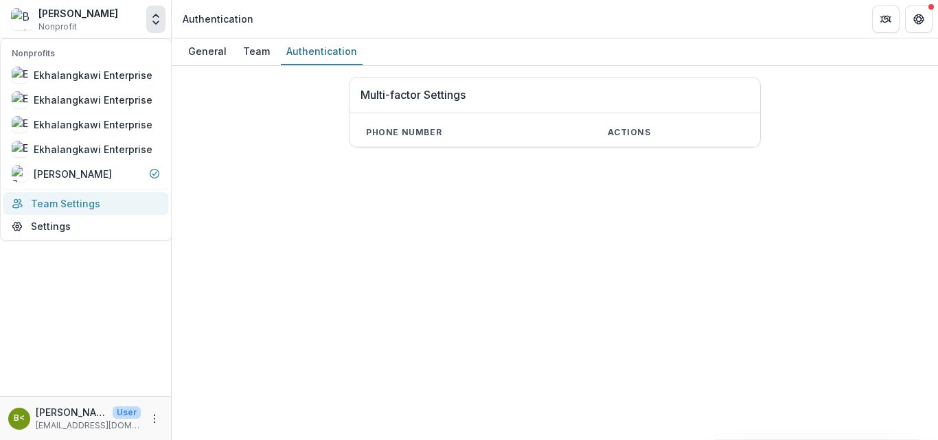
click at [52, 204] on link "Team Settings" at bounding box center [85, 203] width 165 height 23
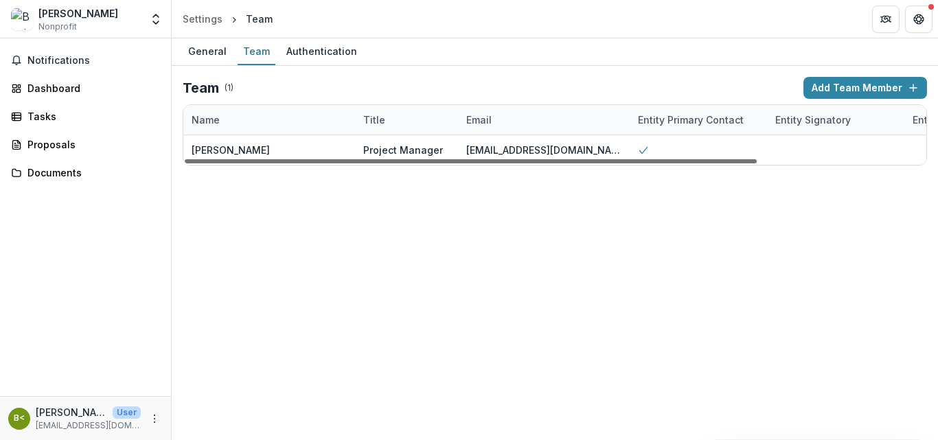
drag, startPoint x: 211, startPoint y: 152, endPoint x: 218, endPoint y: 156, distance: 8.9
click at [218, 156] on div "Name Title Email Entity Primary Contact Entity Signatory Entity Financial Conta…" at bounding box center [554, 135] width 743 height 60
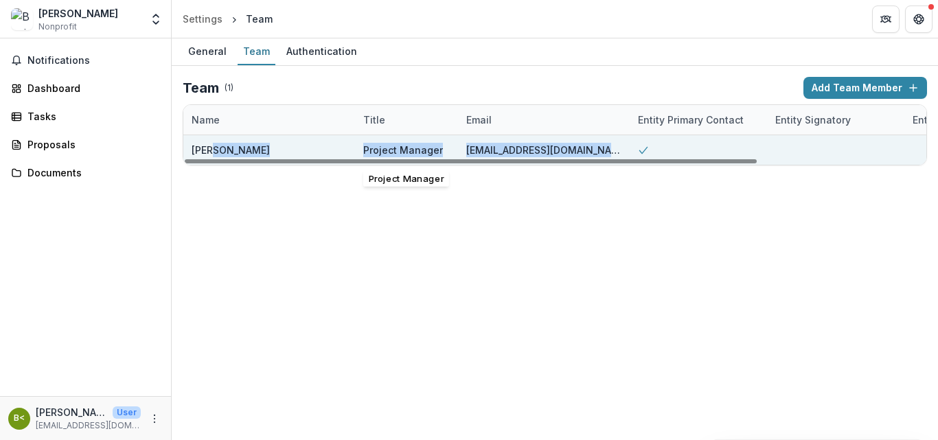
click at [417, 148] on div "Project Manager" at bounding box center [403, 150] width 80 height 14
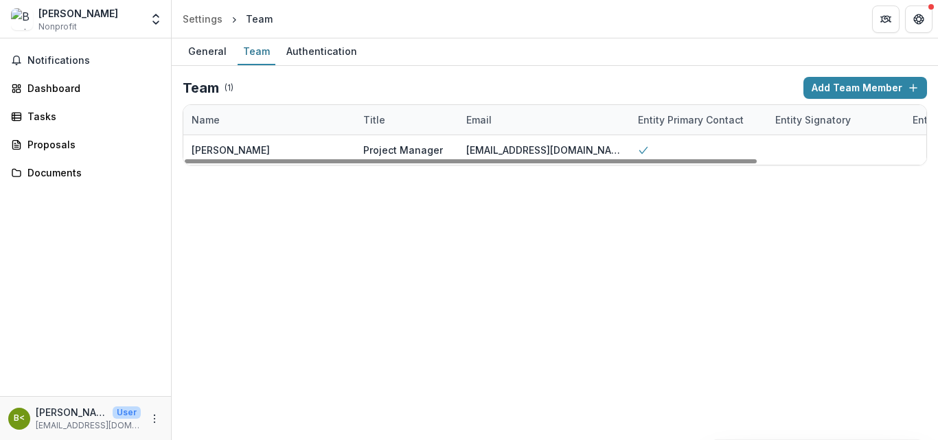
click at [614, 228] on div "General Team Authentication Team ( 1 ) Add Team Member Name Title Email Entity …" at bounding box center [555, 239] width 766 height 402
click at [852, 82] on button "Add Team Member" at bounding box center [865, 88] width 124 height 22
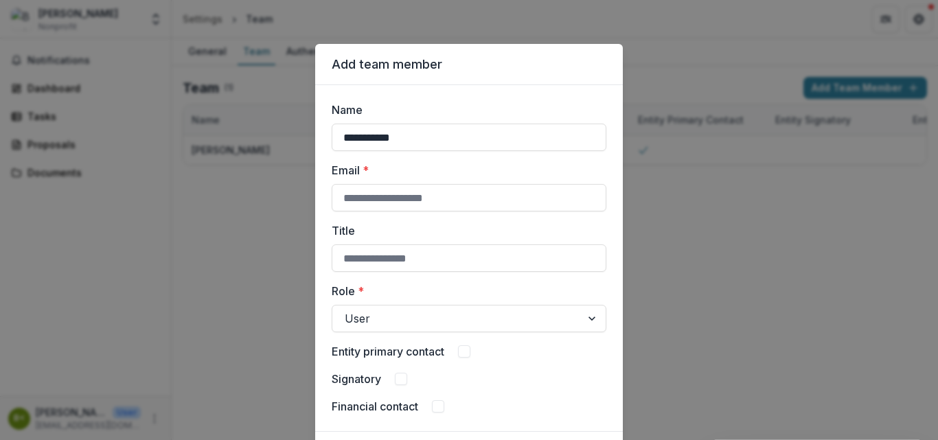
type input "**********"
click at [388, 251] on input "Title" at bounding box center [469, 257] width 275 height 27
type input "*"
type input "*******"
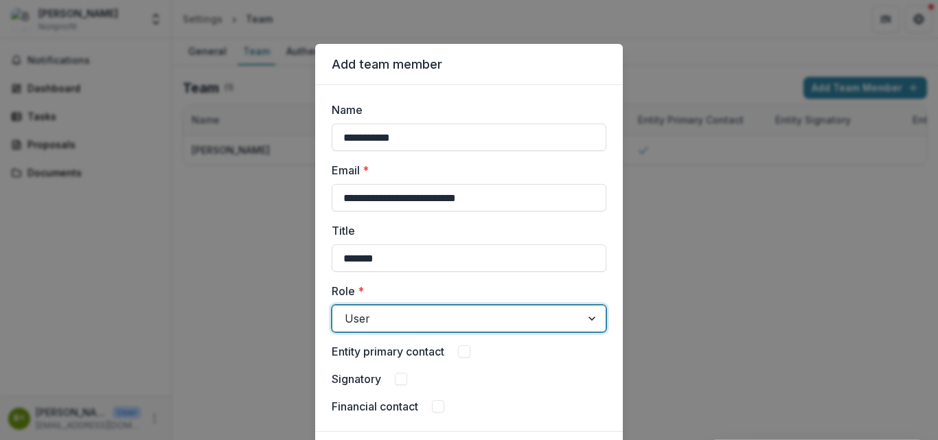
click at [595, 326] on div at bounding box center [593, 318] width 25 height 26
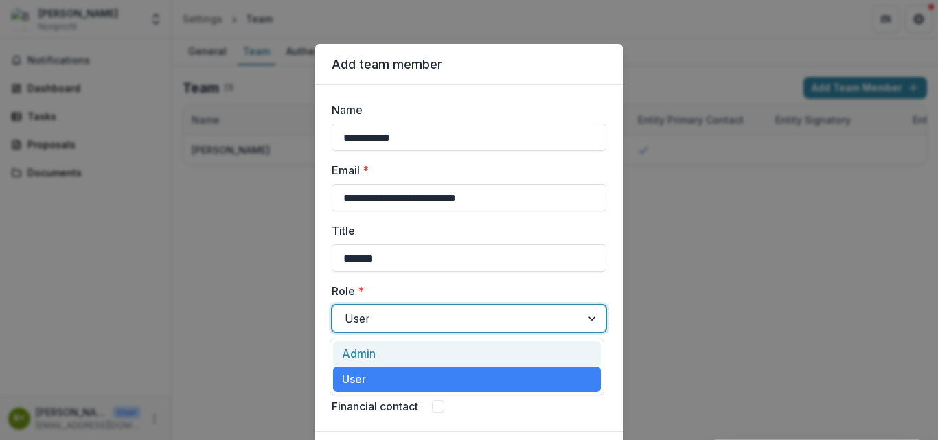
click at [366, 360] on div "Admin" at bounding box center [467, 353] width 268 height 25
click at [382, 317] on div at bounding box center [457, 318] width 224 height 19
click at [369, 347] on div "Admin" at bounding box center [467, 353] width 268 height 25
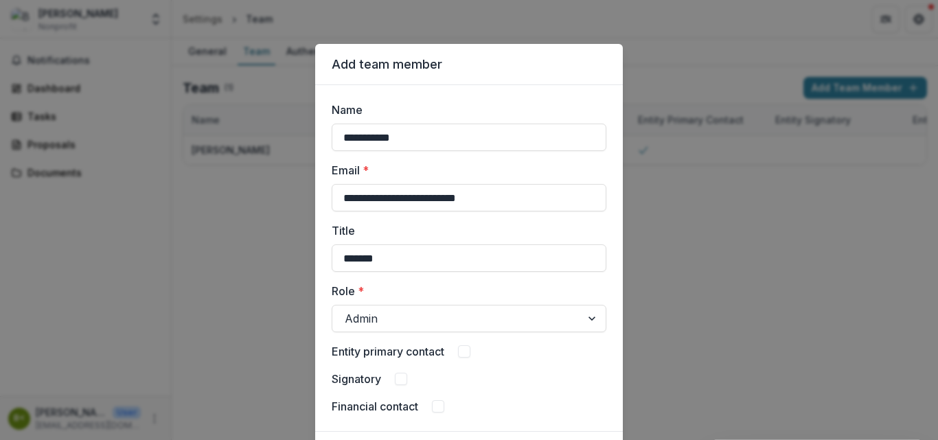
click at [388, 369] on div "**********" at bounding box center [469, 258] width 275 height 313
click at [388, 384] on div "Signatory" at bounding box center [469, 379] width 275 height 16
click at [406, 410] on label "Financial contact" at bounding box center [375, 406] width 86 height 16
drag, startPoint x: 931, startPoint y: 40, endPoint x: 924, endPoint y: 96, distance: 56.7
click at [924, 96] on div "**********" at bounding box center [469, 220] width 938 height 440
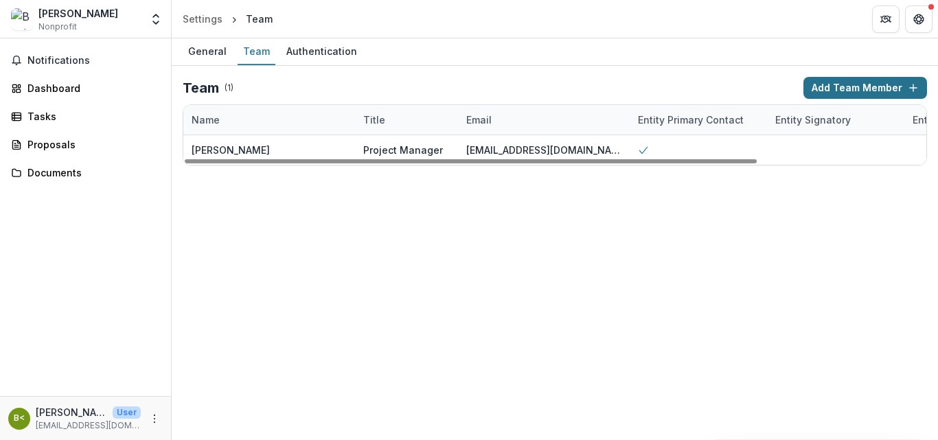
click at [839, 90] on button "Add Team Member" at bounding box center [865, 88] width 124 height 22
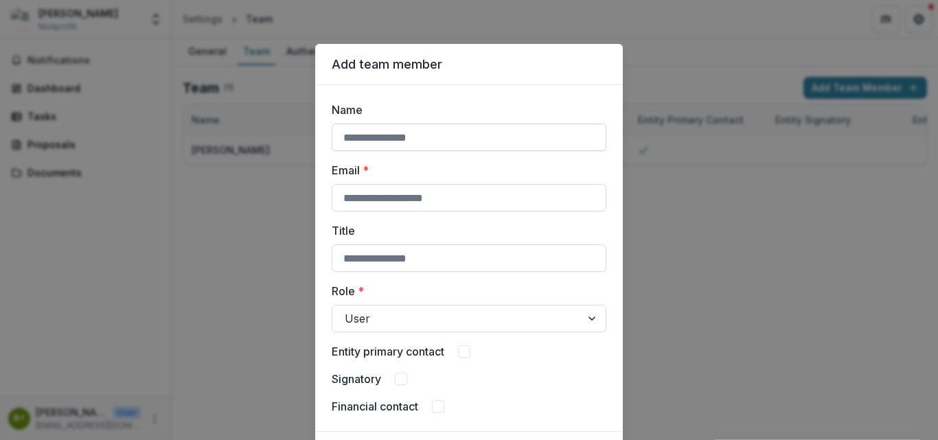
drag, startPoint x: 417, startPoint y: 159, endPoint x: 419, endPoint y: 135, distance: 24.1
click at [419, 135] on div "Name Email * Title Role * User Entity primary contact Signatory Financial conta…" at bounding box center [469, 258] width 275 height 313
type input "**********"
click at [385, 139] on input "Name" at bounding box center [469, 137] width 275 height 27
type input "**********"
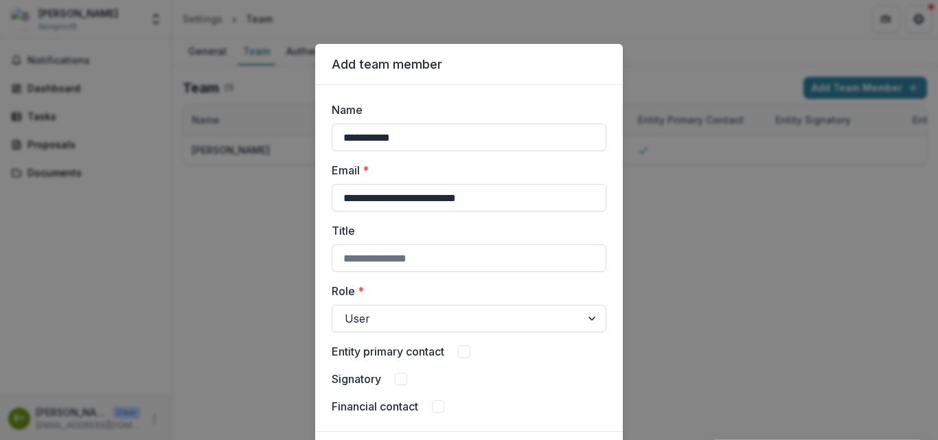
click at [536, 176] on label "Email *" at bounding box center [465, 170] width 266 height 16
click at [536, 184] on input "**********" at bounding box center [469, 197] width 275 height 27
click at [408, 225] on label "Title" at bounding box center [465, 230] width 266 height 16
click at [408, 244] on input "Title" at bounding box center [469, 257] width 275 height 27
type input "*******"
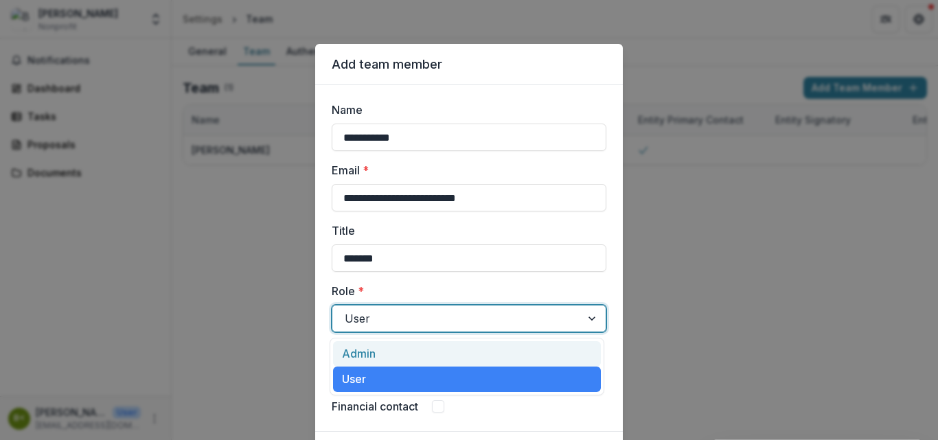
click at [372, 321] on div at bounding box center [457, 318] width 224 height 19
drag, startPoint x: 424, startPoint y: 356, endPoint x: 376, endPoint y: 351, distance: 47.7
click at [383, 352] on div "Admin" at bounding box center [467, 353] width 268 height 25
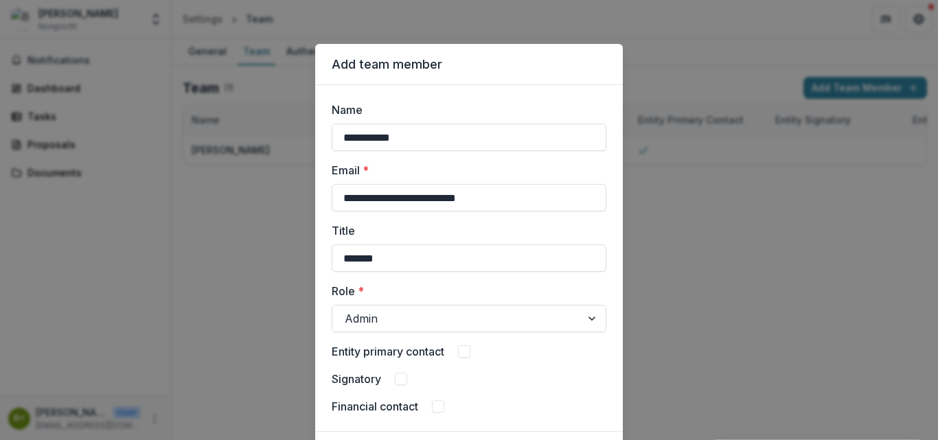
click at [374, 351] on label "Entity primary contact" at bounding box center [388, 351] width 113 height 16
drag, startPoint x: 393, startPoint y: 367, endPoint x: 396, endPoint y: 377, distance: 10.2
click at [396, 370] on div "**********" at bounding box center [469, 258] width 275 height 313
click at [396, 377] on span at bounding box center [401, 379] width 12 height 12
click at [395, 380] on span at bounding box center [401, 379] width 12 height 12
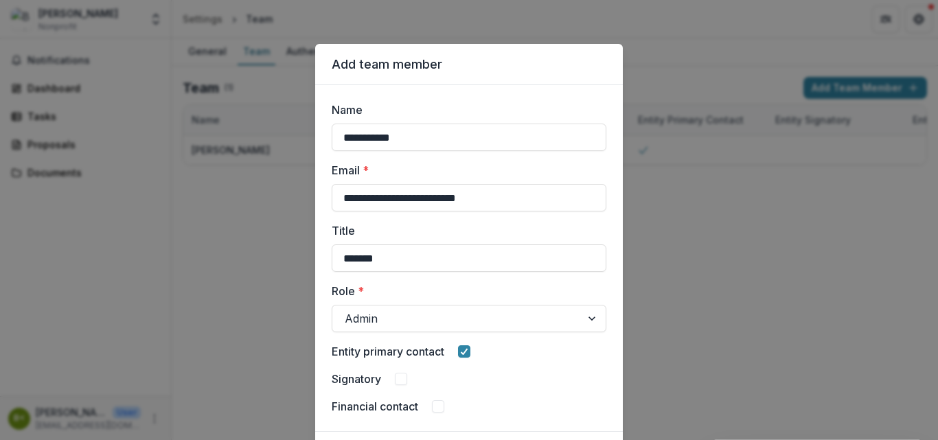
click at [395, 375] on span at bounding box center [401, 379] width 12 height 12
click at [452, 408] on div "Financial contact" at bounding box center [469, 406] width 275 height 16
drag, startPoint x: 465, startPoint y: 406, endPoint x: 357, endPoint y: 403, distance: 108.5
click at [462, 406] on div "Financial contact" at bounding box center [469, 406] width 275 height 16
click at [356, 403] on label "Financial contact" at bounding box center [375, 406] width 86 height 16
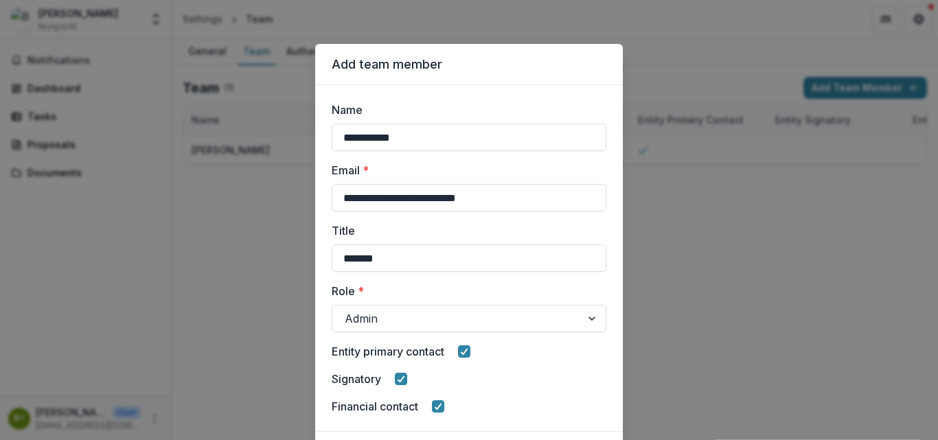
drag, startPoint x: 357, startPoint y: 407, endPoint x: 363, endPoint y: 418, distance: 12.6
click at [360, 413] on label "Financial contact" at bounding box center [375, 406] width 86 height 16
click at [387, 406] on label "Financial contact" at bounding box center [375, 406] width 86 height 16
click at [387, 430] on div "**********" at bounding box center [469, 258] width 308 height 346
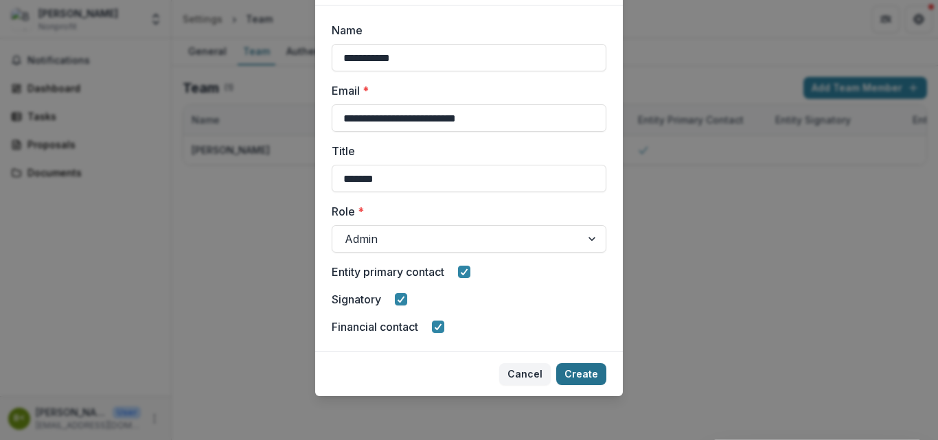
click at [581, 367] on button "Create" at bounding box center [581, 374] width 50 height 22
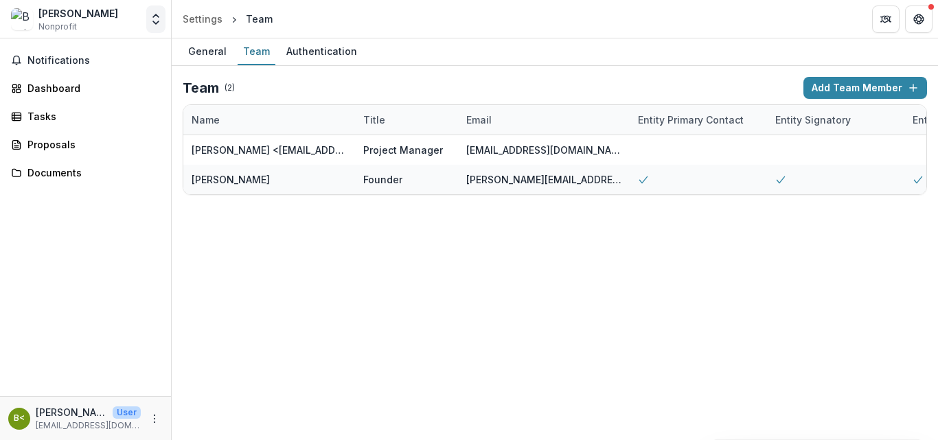
click at [154, 21] on polyline "Open entity switcher" at bounding box center [155, 22] width 5 height 3
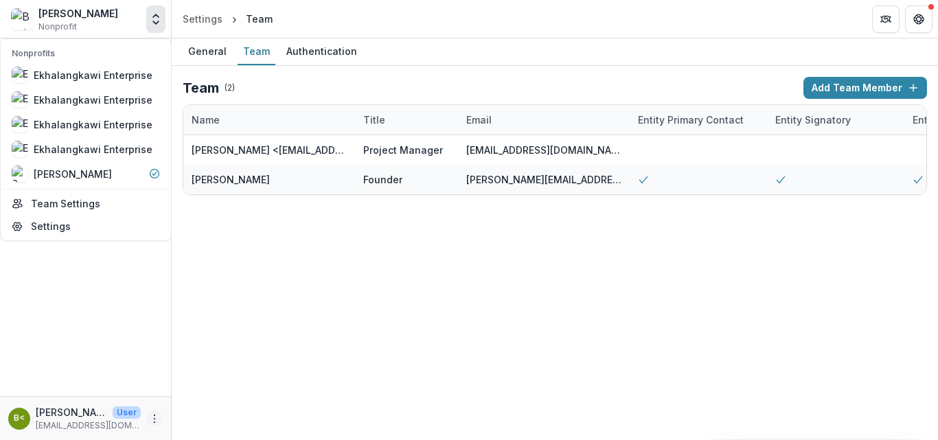
click at [156, 420] on icon "More" at bounding box center [154, 418] width 11 height 11
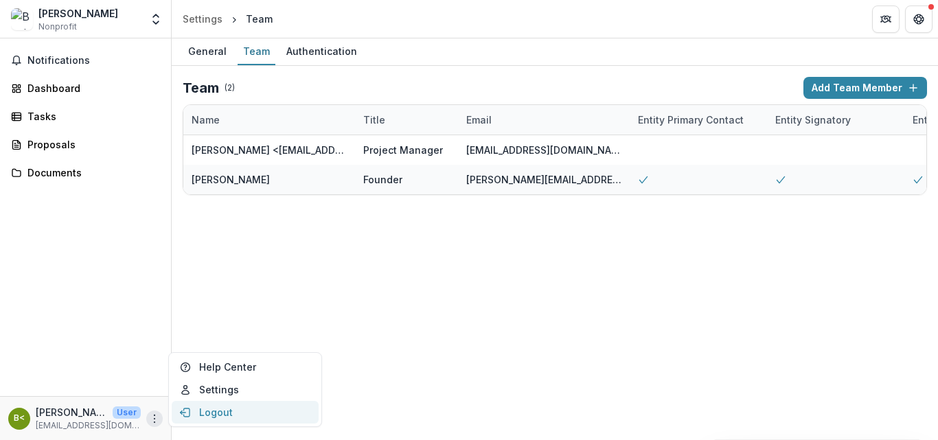
click at [205, 417] on button "Logout" at bounding box center [245, 412] width 147 height 23
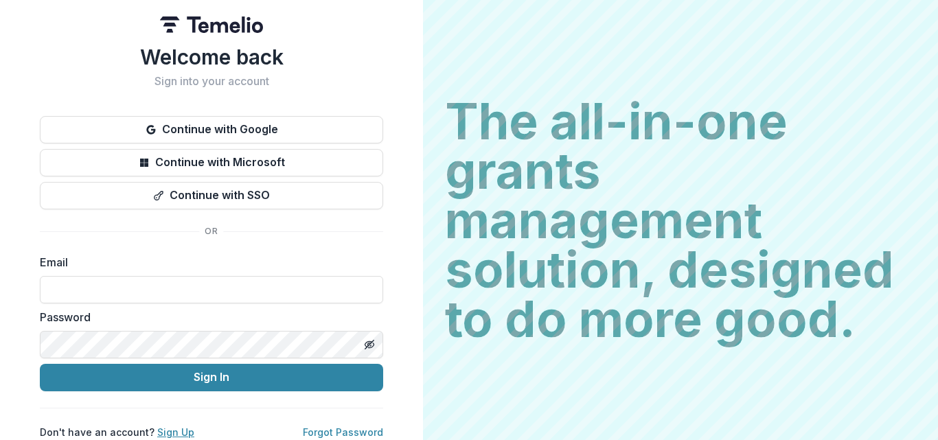
click at [178, 434] on link "Sign Up" at bounding box center [175, 432] width 37 height 12
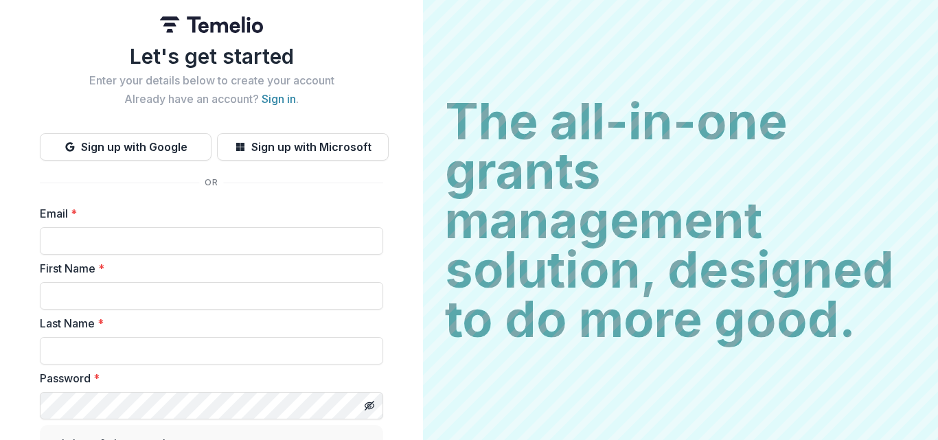
click at [185, 205] on label "Email *" at bounding box center [207, 213] width 335 height 16
click at [185, 227] on input "Email *" at bounding box center [211, 240] width 343 height 27
click at [108, 237] on input "Email *" at bounding box center [211, 240] width 343 height 27
type input "**********"
click at [80, 294] on input "First Name *" at bounding box center [211, 295] width 343 height 27
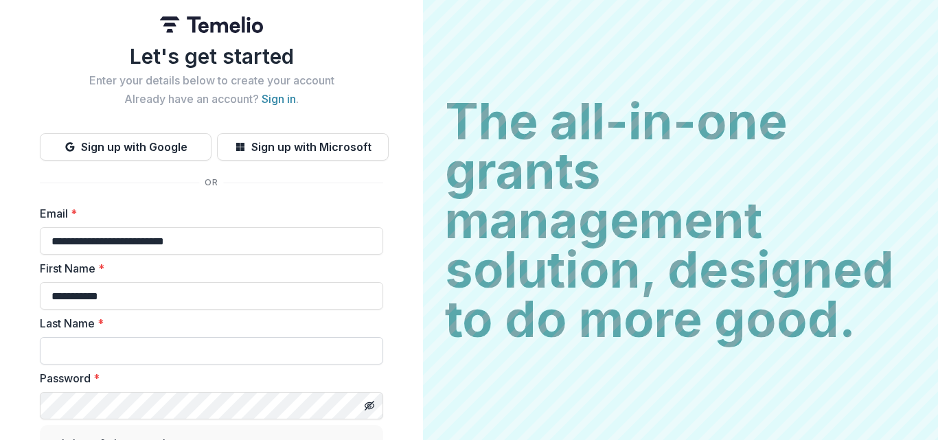
click at [73, 347] on input "Last Name *" at bounding box center [211, 350] width 343 height 27
click at [165, 308] on form "**********" at bounding box center [211, 408] width 343 height 407
click at [167, 296] on input "**********" at bounding box center [211, 295] width 343 height 27
type input "*******"
type input "***"
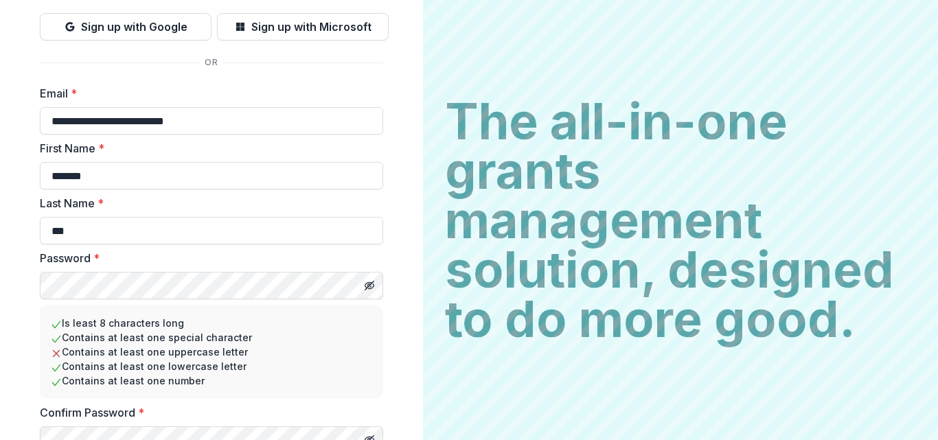
scroll to position [183, 0]
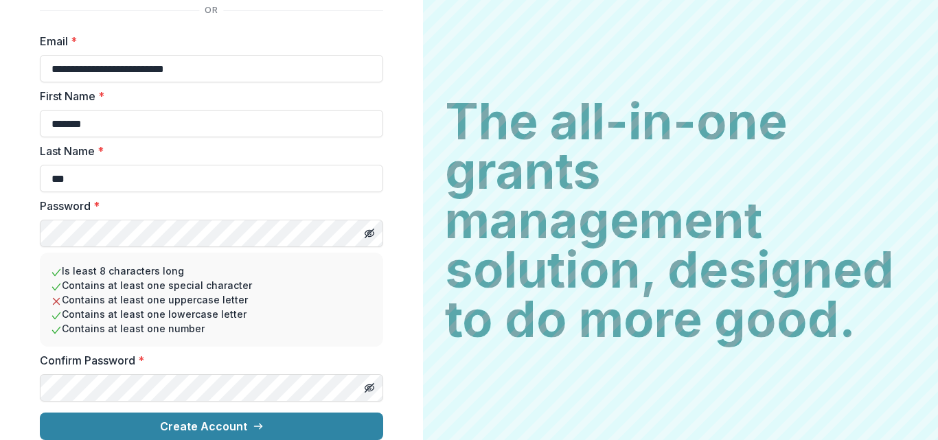
click at [0, 205] on div "**********" at bounding box center [211, 134] width 423 height 612
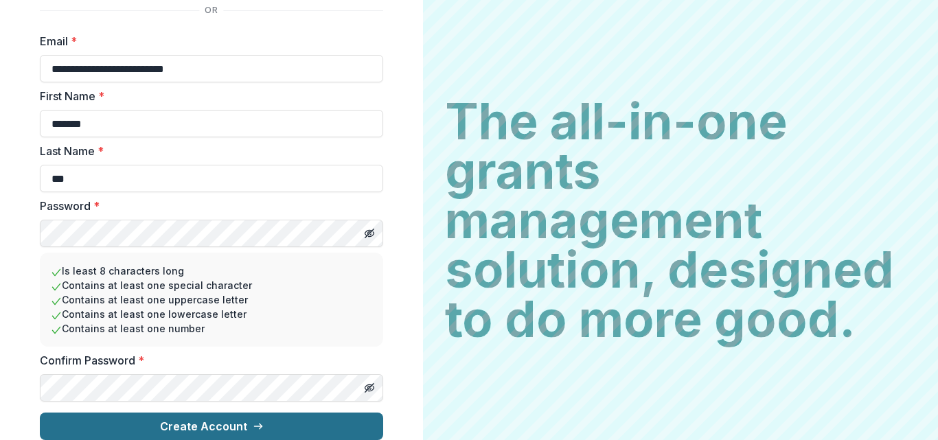
click at [233, 413] on button "Create Account" at bounding box center [211, 426] width 343 height 27
click at [187, 419] on button "Create Account" at bounding box center [211, 426] width 343 height 27
